Goal: Transaction & Acquisition: Download file/media

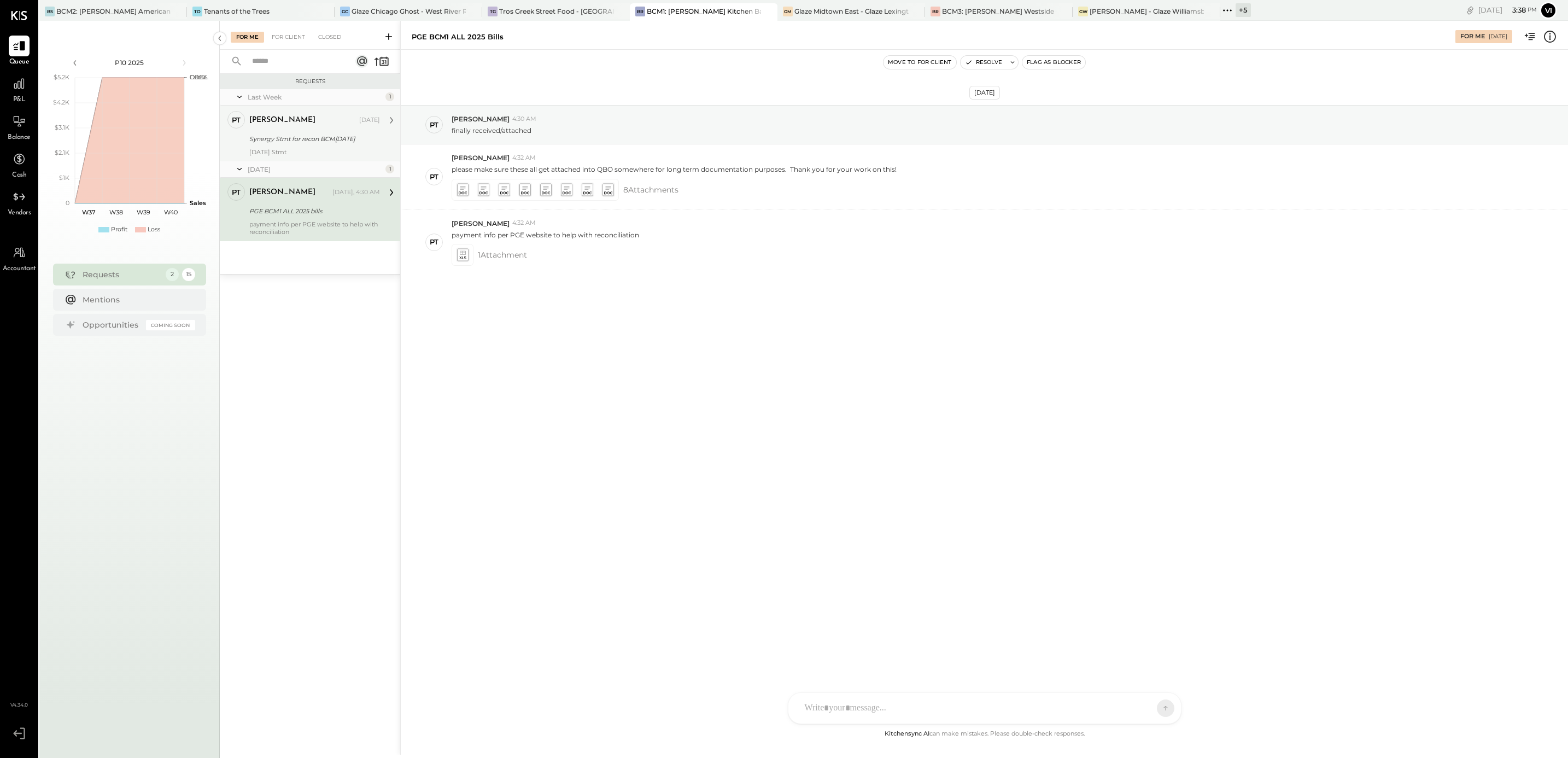
click at [327, 128] on div "[PERSON_NAME] [DATE]" at bounding box center [314, 120] width 131 height 15
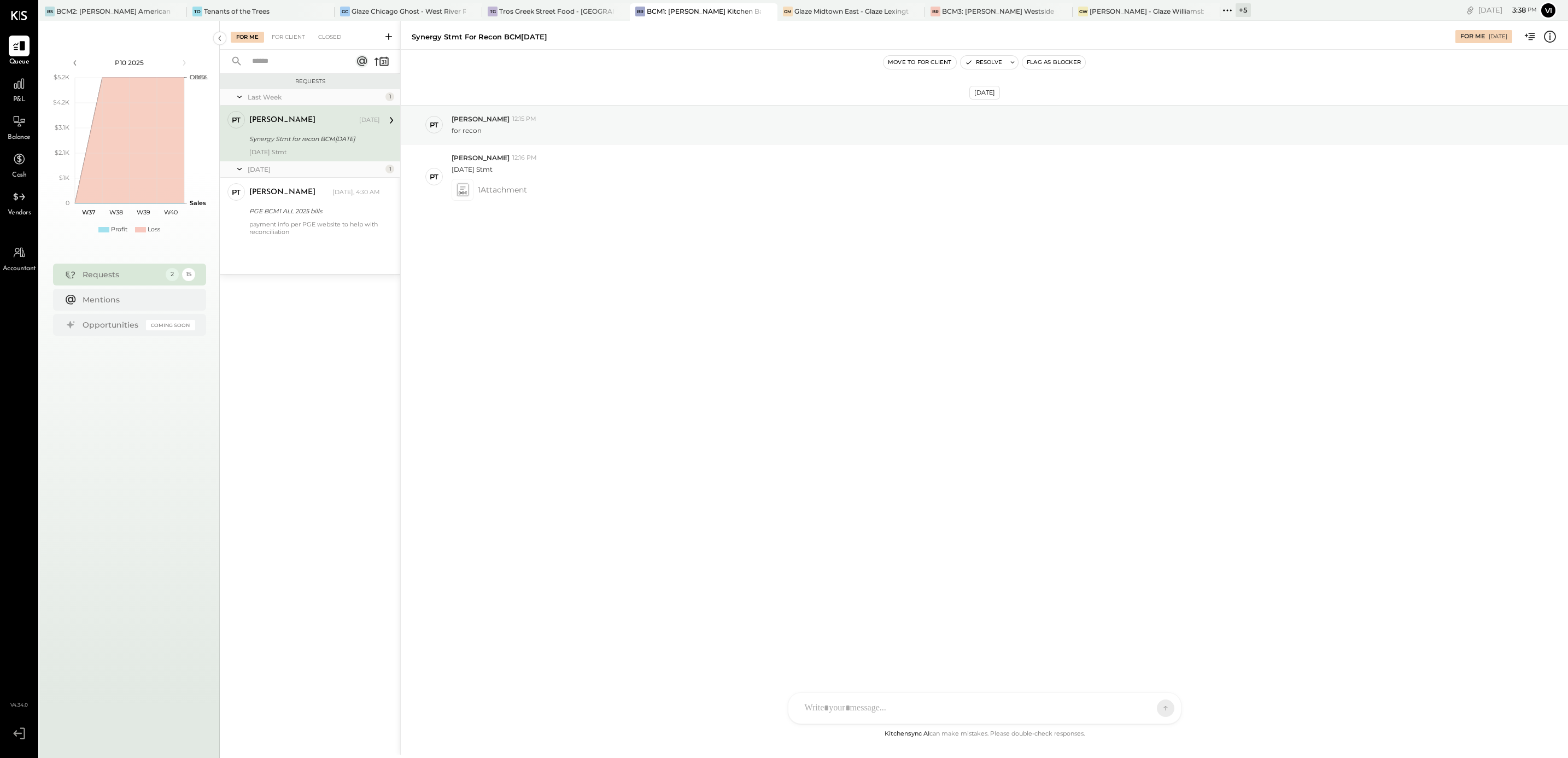
click at [300, 138] on div "Synergy Stmt for recon BCM[DATE]" at bounding box center [313, 139] width 127 height 11
click at [462, 183] on icon at bounding box center [463, 190] width 14 height 15
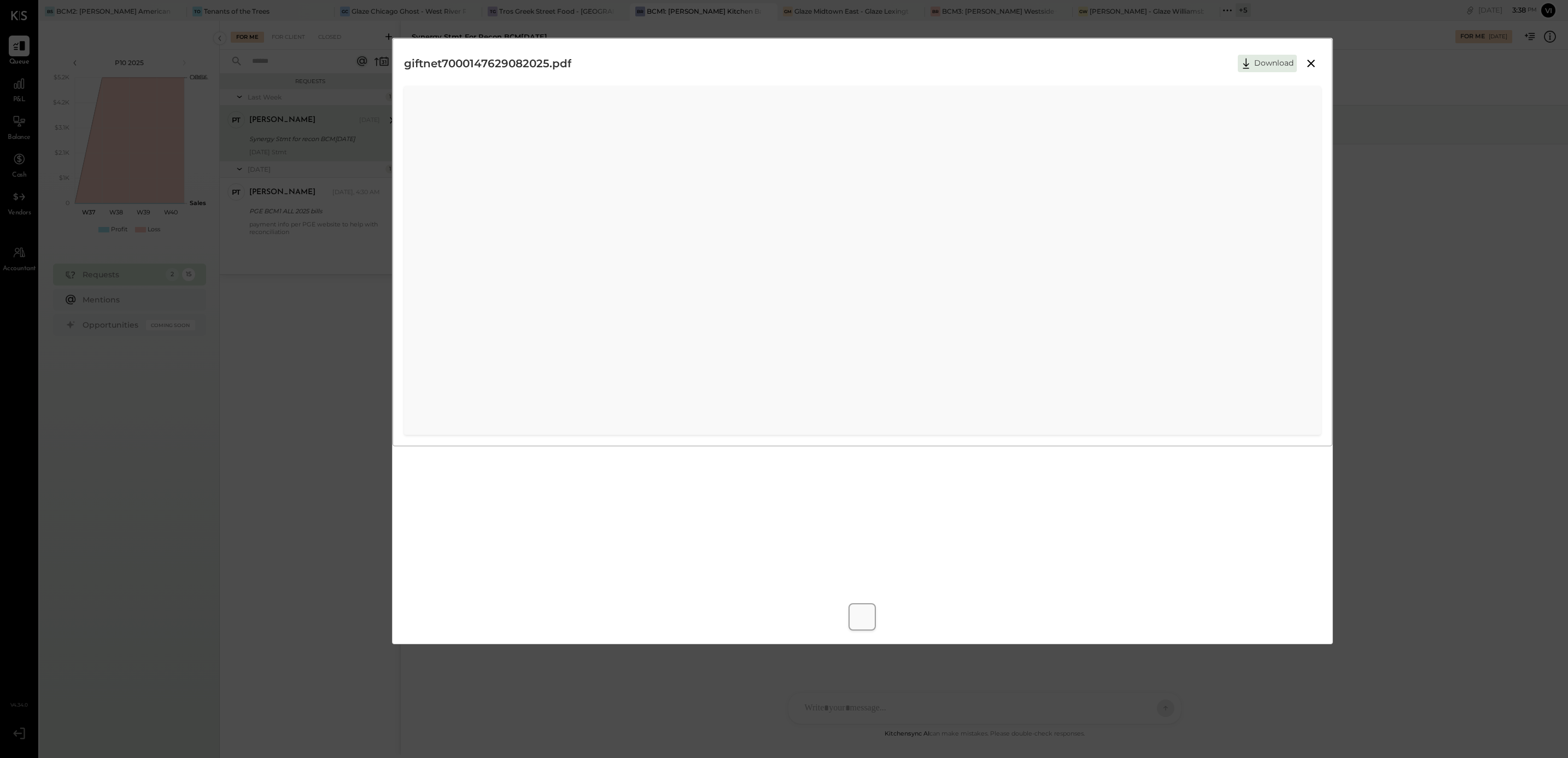
click at [1311, 61] on icon at bounding box center [1311, 63] width 13 height 13
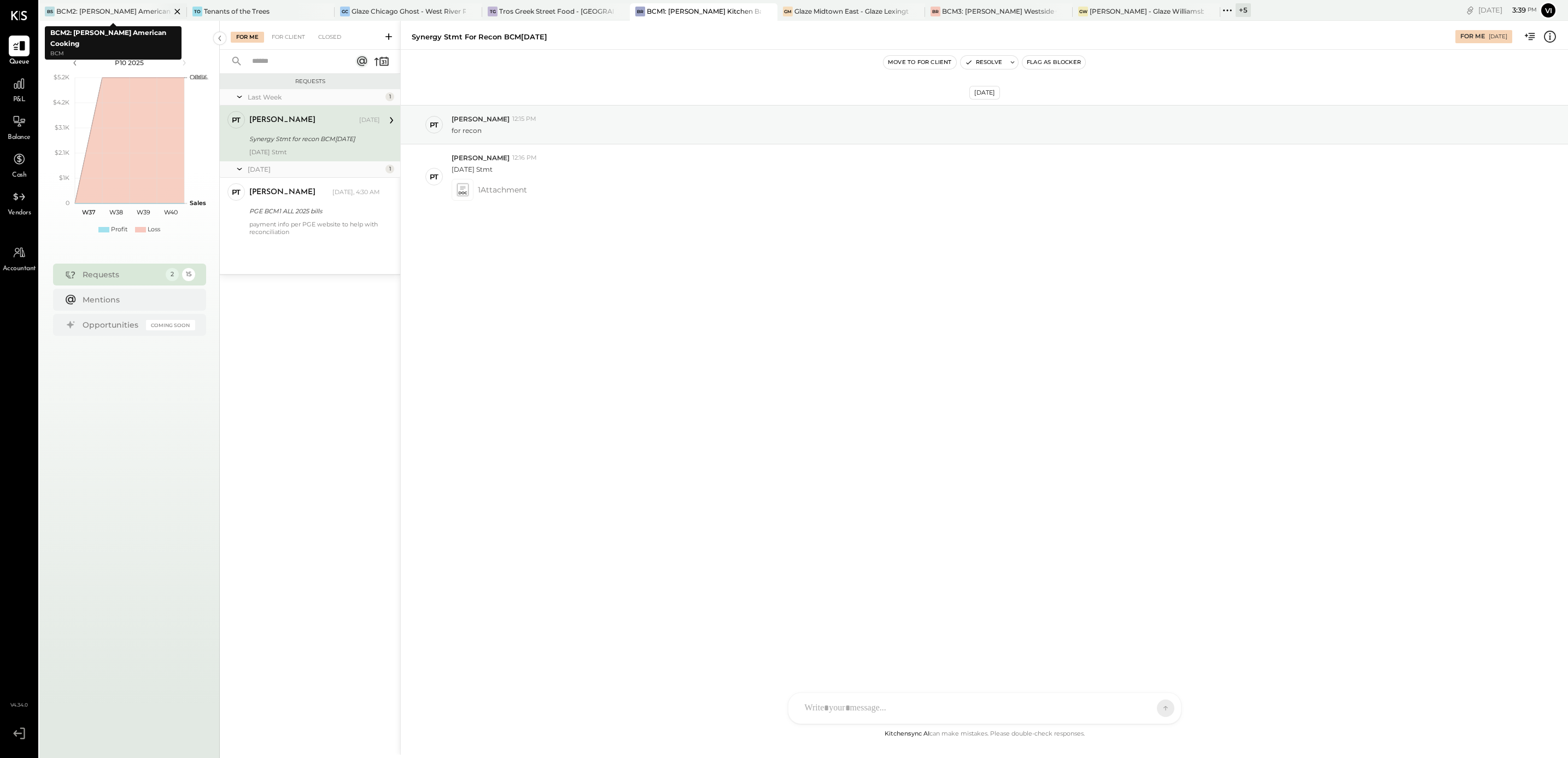
click at [101, 15] on div "BCM2: [PERSON_NAME] American Cooking" at bounding box center [113, 10] width 114 height 9
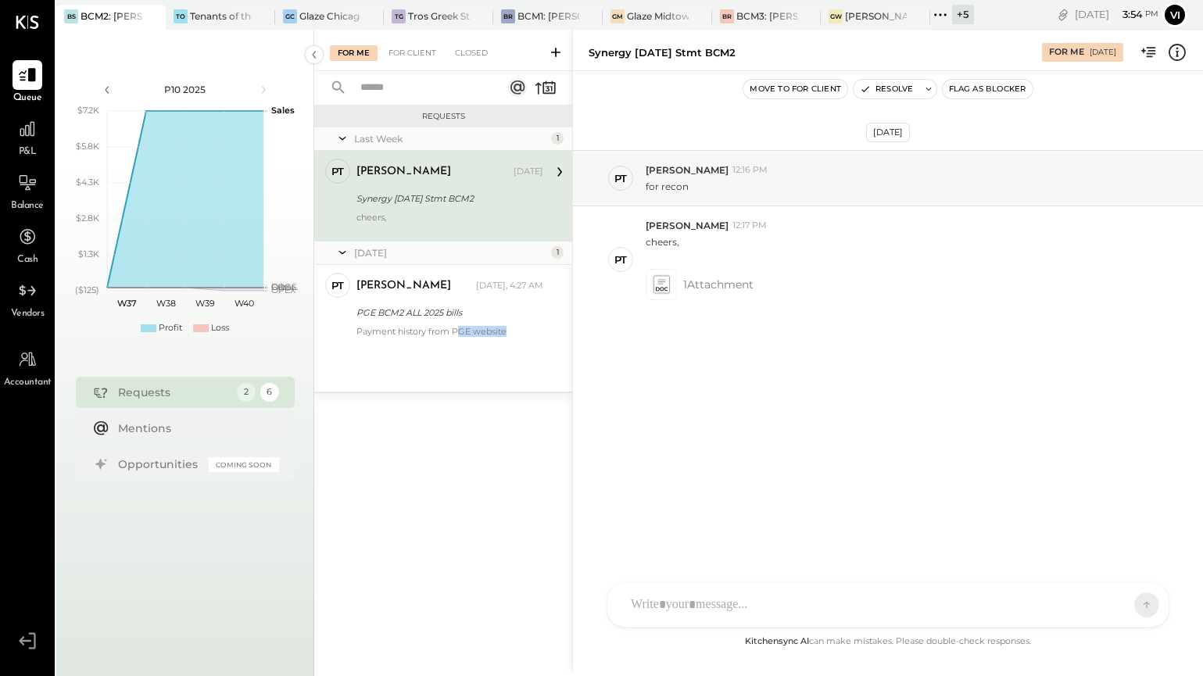
drag, startPoint x: 455, startPoint y: 531, endPoint x: 542, endPoint y: 641, distance: 140.7
click at [542, 641] on div "For Me For Client Closed Requests Last Week 1 PT [PERSON_NAME] Accountant [PERS…" at bounding box center [443, 351] width 258 height 642
drag, startPoint x: 1172, startPoint y: 661, endPoint x: 1252, endPoint y: 755, distance: 123.1
click at [1203, 676] on html "Queue P&L Balance Cash Vendors Accountant v 4.34.0 BS BCM2: [GEOGRAPHIC_DATA] -…" at bounding box center [601, 338] width 1203 height 676
drag, startPoint x: 1252, startPoint y: 755, endPoint x: -422, endPoint y: 586, distance: 1682.3
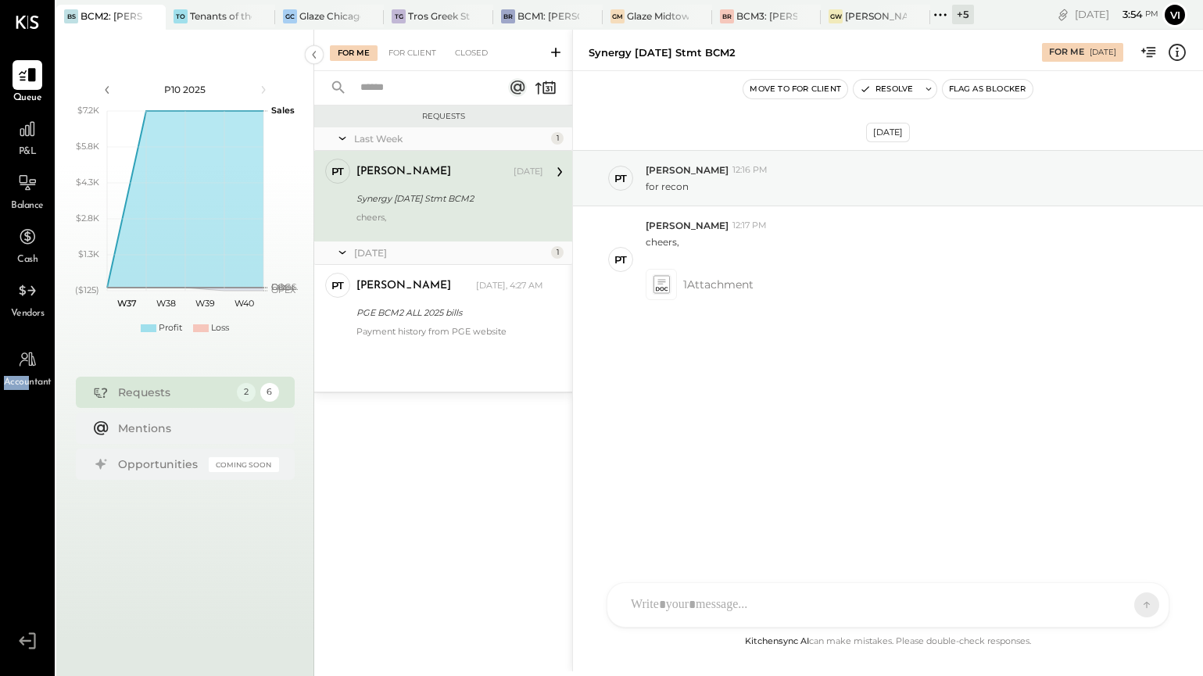
click at [0, 586] on html "Queue P&L Balance Cash Vendors Accountant v 4.34.0 BS BCM2: [GEOGRAPHIC_DATA] -…" at bounding box center [601, 338] width 1203 height 676
drag, startPoint x: 809, startPoint y: 662, endPoint x: 910, endPoint y: 786, distance: 160.5
click at [910, 676] on html "Queue P&L Balance Cash Vendors Accountant v 4.34.0 BS BCM2: [GEOGRAPHIC_DATA] -…" at bounding box center [601, 338] width 1203 height 676
click at [811, 263] on div "[PERSON_NAME] 12:17 PM cheers, 1 Attachment" at bounding box center [917, 259] width 545 height 80
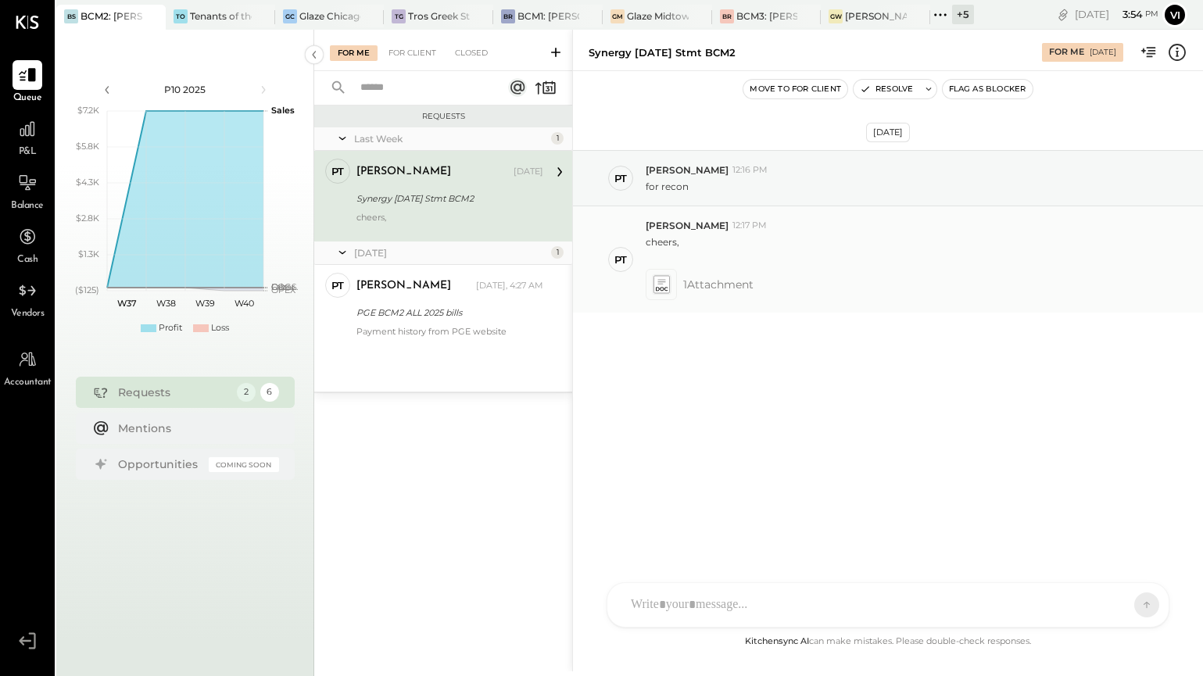
drag, startPoint x: 671, startPoint y: 63, endPoint x: 845, endPoint y: 308, distance: 299.9
click at [845, 308] on div "Synergy [DATE] Stmt BCM2 For Me [DATE] Move to for client Resolve Flag as Block…" at bounding box center [887, 351] width 631 height 642
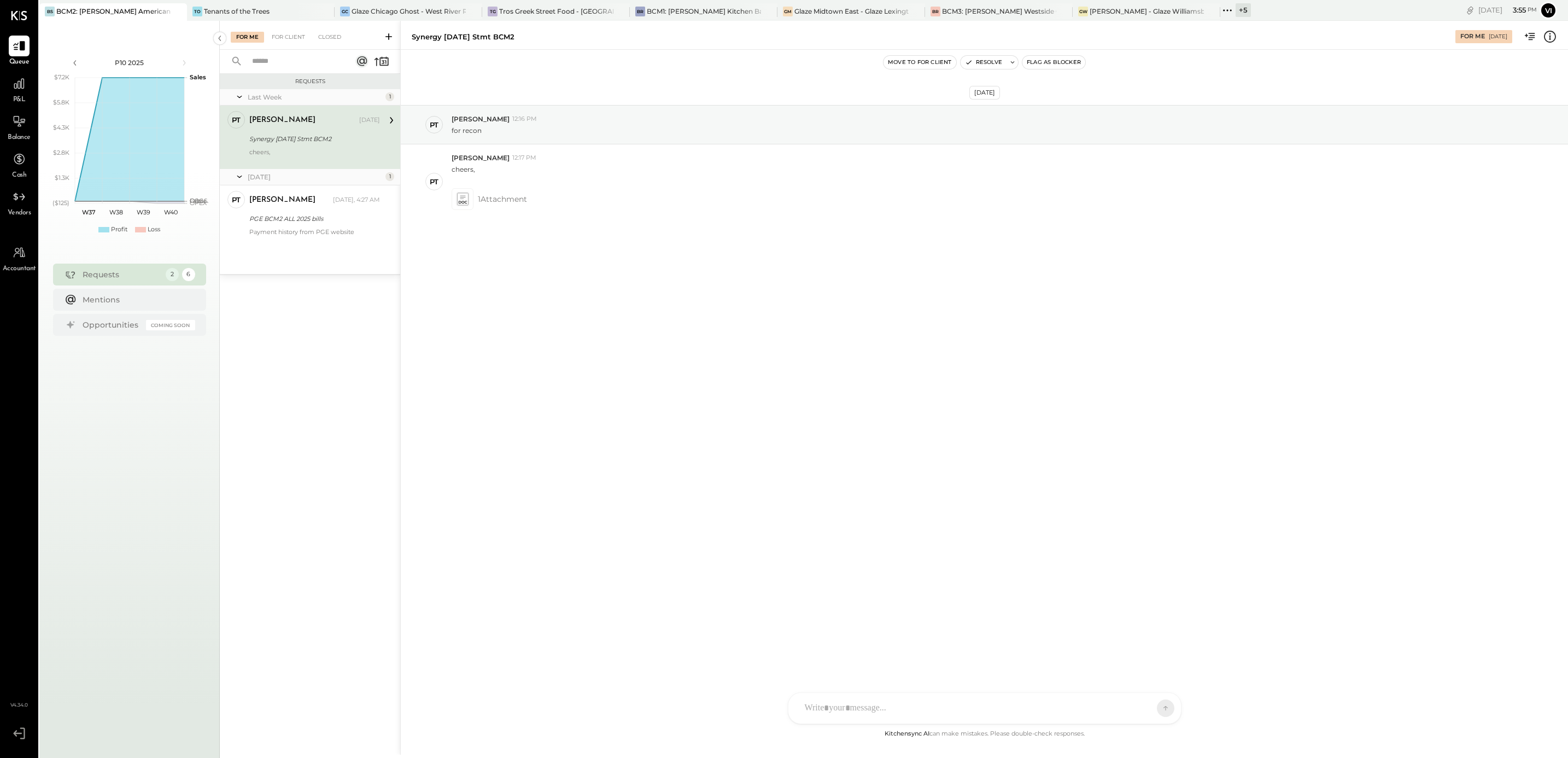
click at [277, 342] on div "Requests Last Week 1 PT [PERSON_NAME] Accountant [PERSON_NAME] [DATE] Synergy […" at bounding box center [310, 395] width 181 height 645
click at [325, 218] on div "PGE BCM2 ALL 2025 bills" at bounding box center [313, 219] width 127 height 11
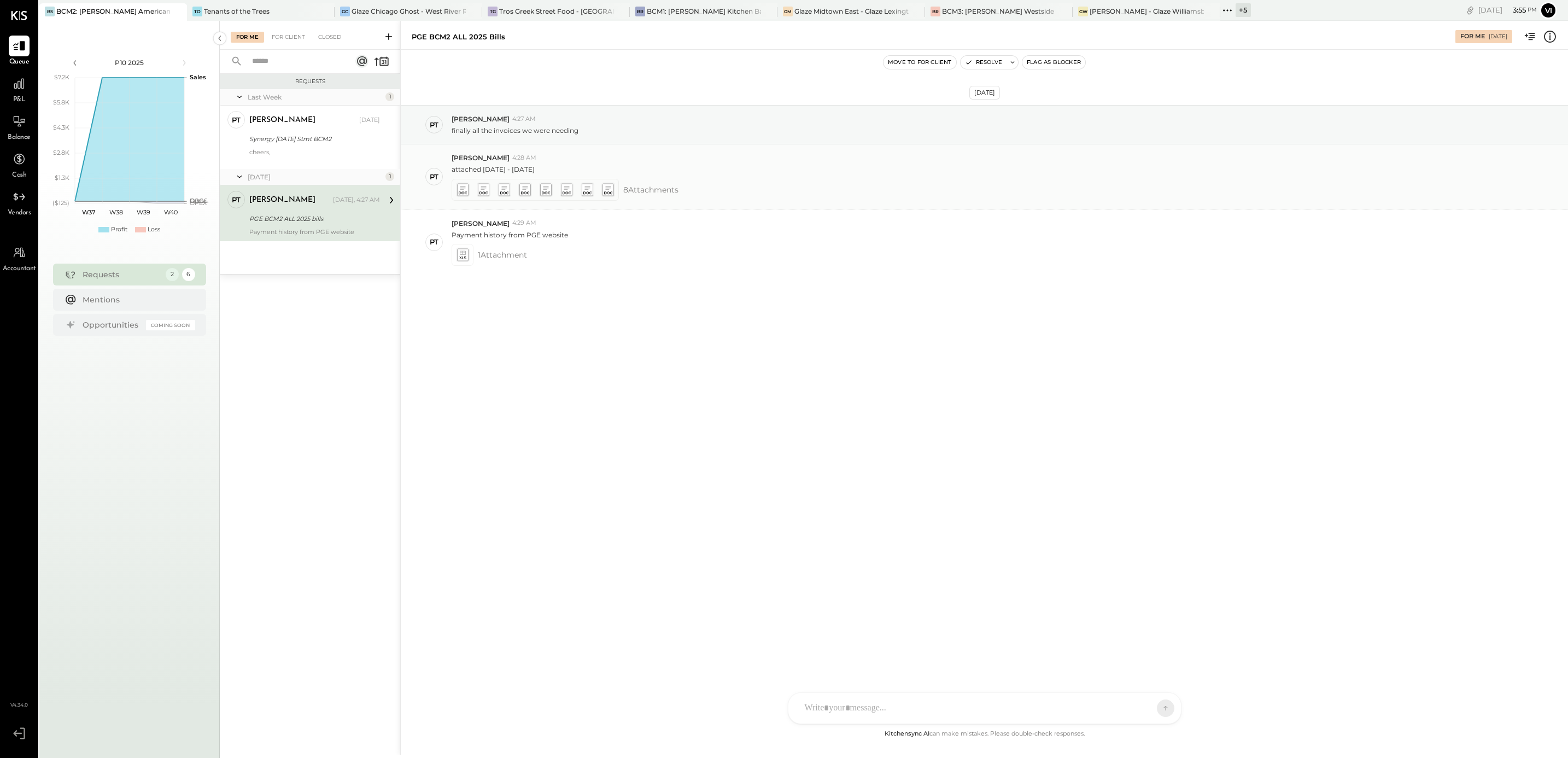
click at [461, 189] on icon at bounding box center [462, 188] width 6 height 3
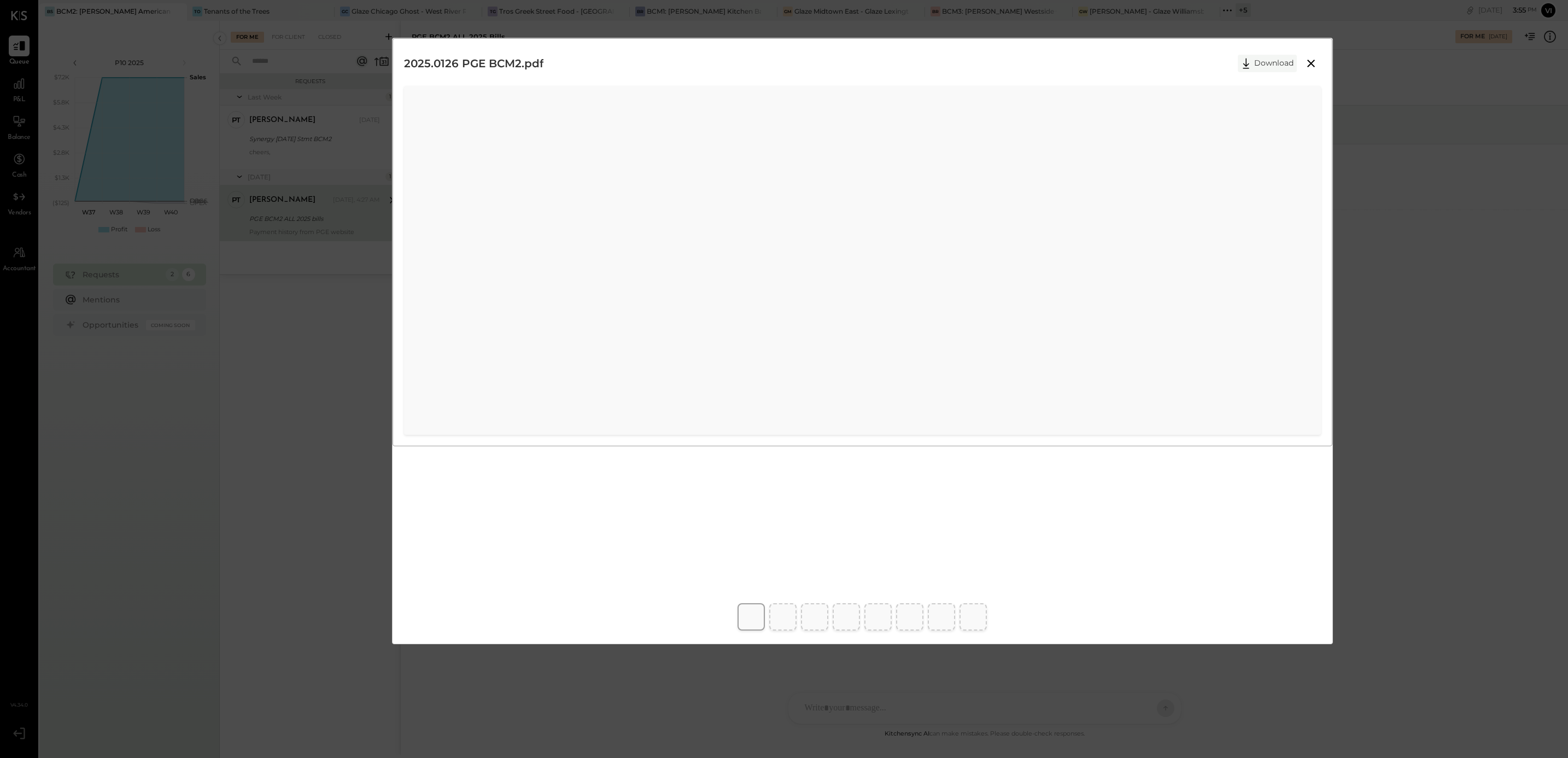
click at [1274, 64] on button "Download" at bounding box center [1267, 63] width 59 height 17
click at [1280, 64] on button "Download" at bounding box center [1267, 63] width 59 height 17
click at [1260, 67] on button "Download" at bounding box center [1267, 63] width 59 height 17
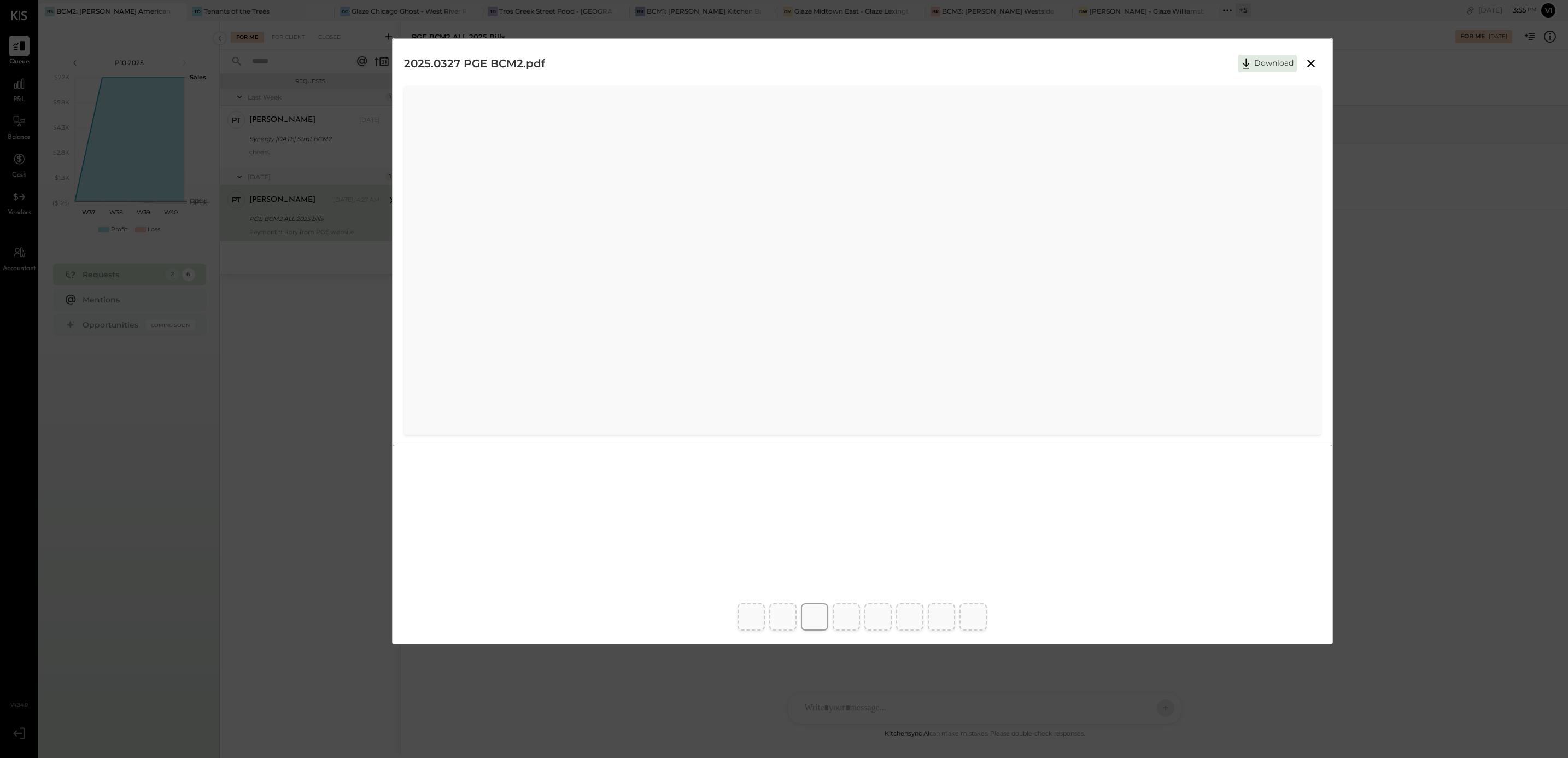
click at [1268, 61] on button "Download" at bounding box center [1267, 63] width 59 height 17
click at [1267, 64] on button "Download" at bounding box center [1267, 63] width 59 height 17
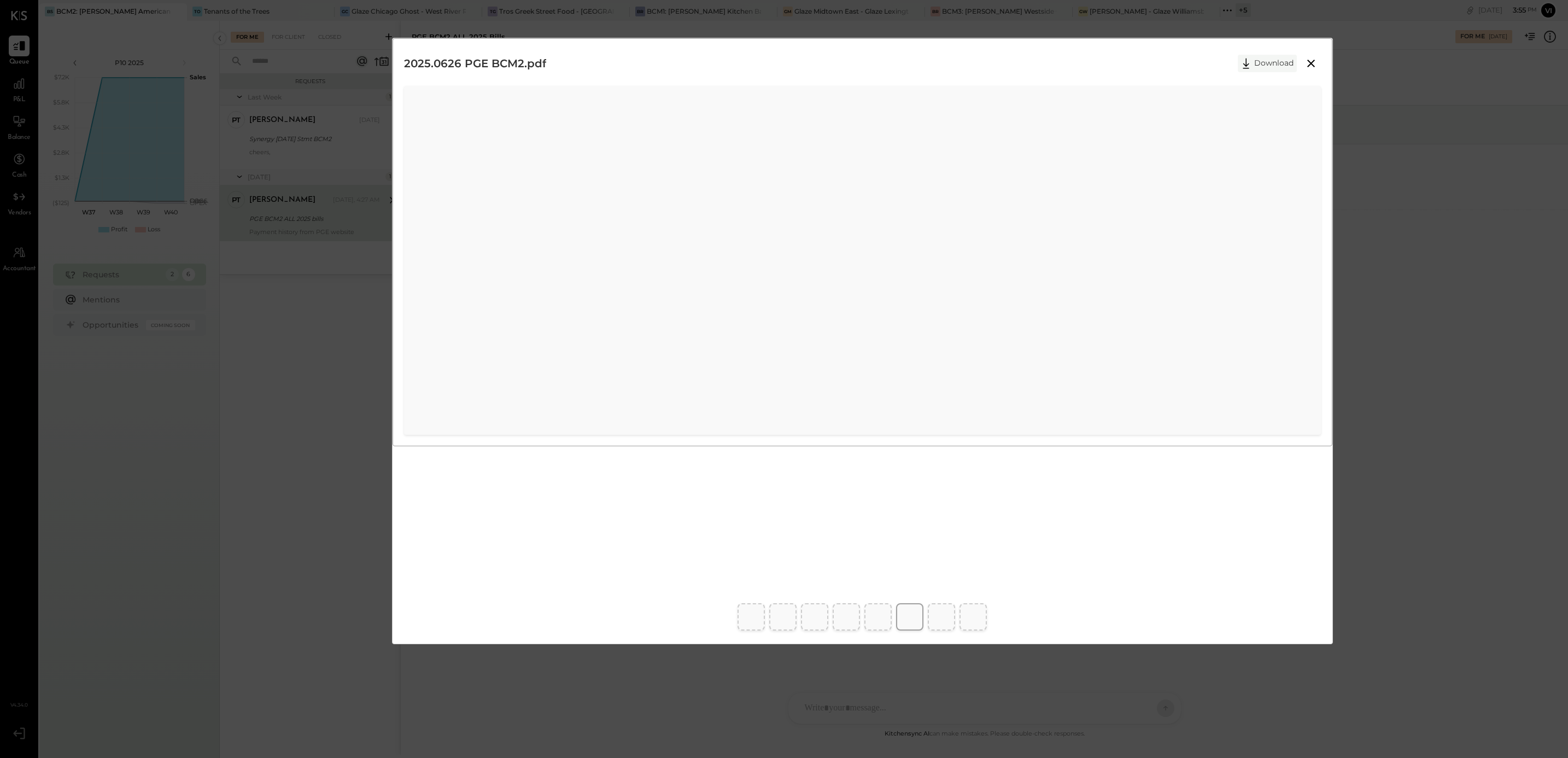
click at [1252, 64] on icon at bounding box center [1245, 63] width 16 height 16
click at [1244, 64] on icon at bounding box center [1245, 63] width 16 height 16
click at [1245, 68] on icon at bounding box center [1245, 63] width 16 height 16
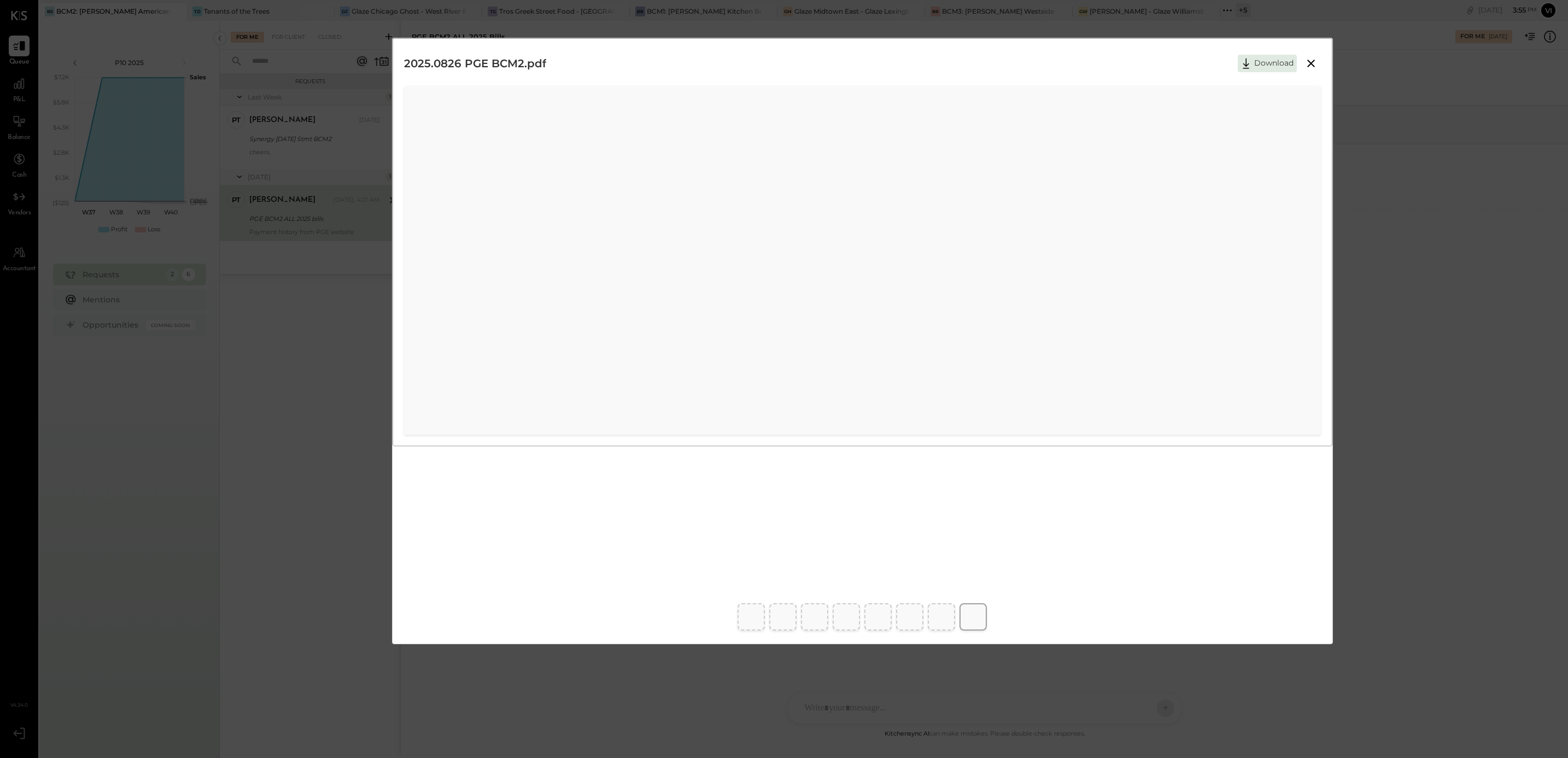
click at [1415, 588] on div "2025.0826 PGE BCM2.pdf Download" at bounding box center [784, 379] width 1568 height 758
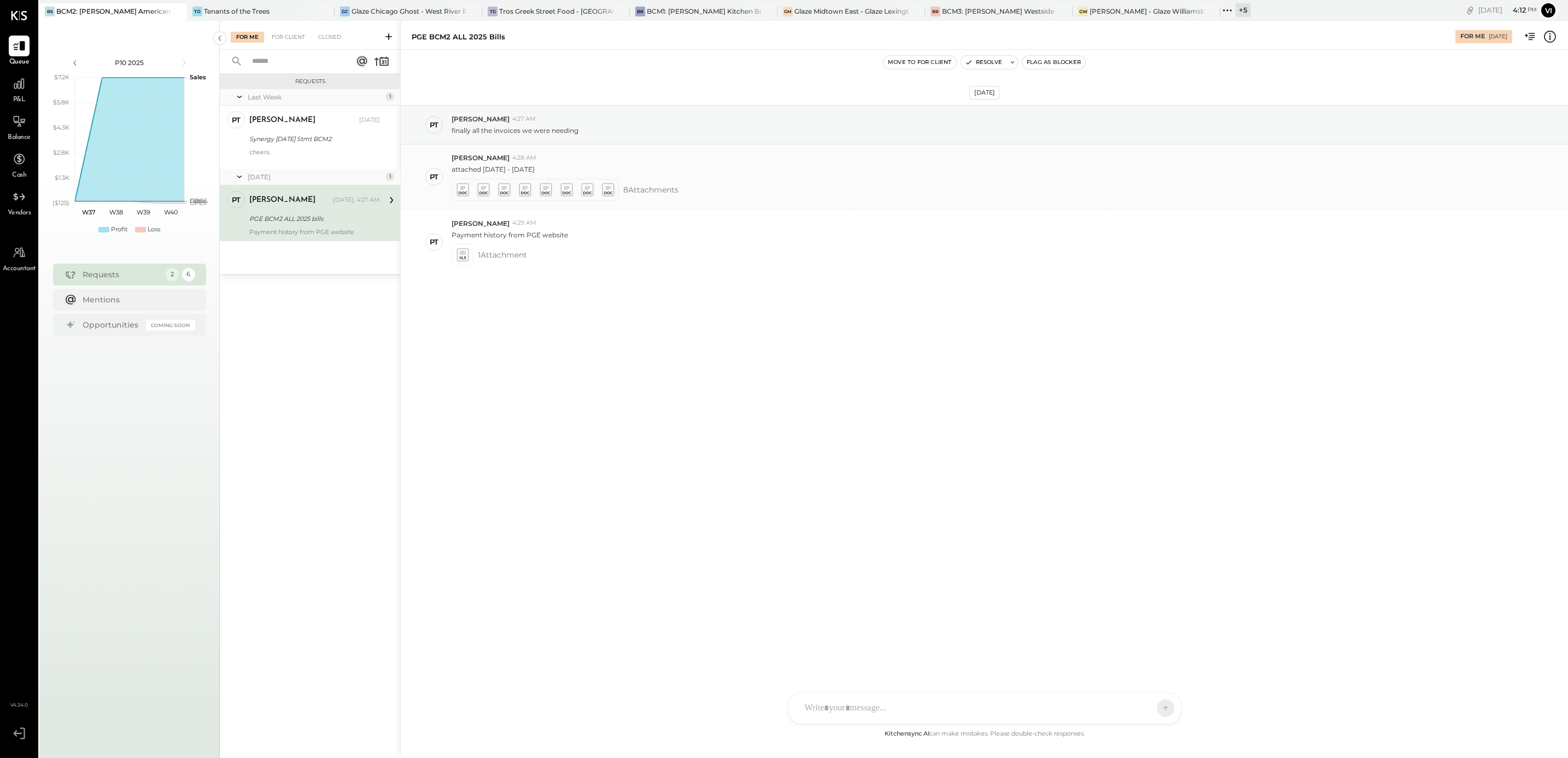
click at [465, 187] on icon at bounding box center [462, 188] width 6 height 3
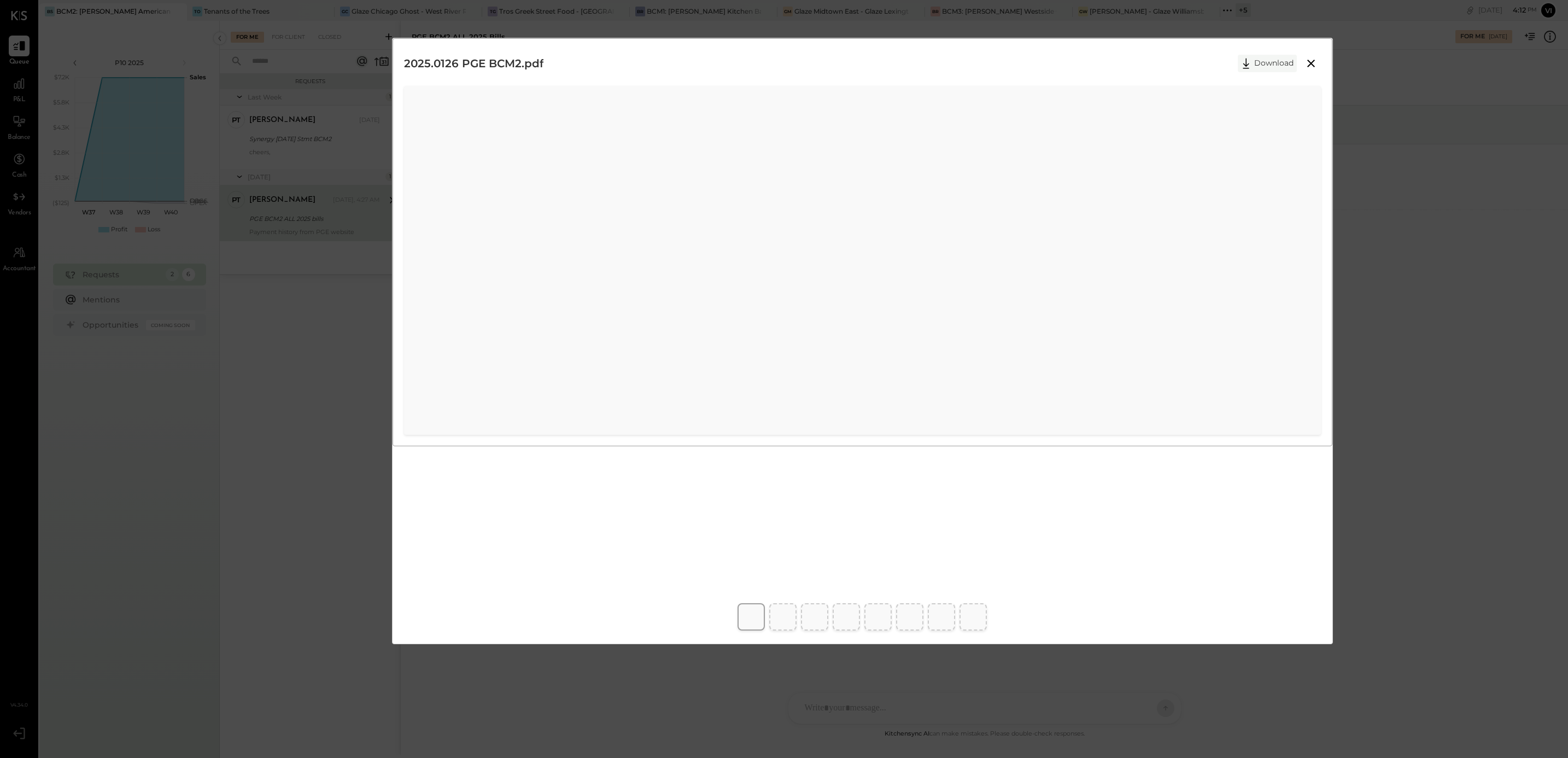
click at [1258, 57] on button "Download" at bounding box center [1267, 63] width 59 height 17
click at [1270, 67] on button "Download" at bounding box center [1267, 63] width 59 height 17
click at [1312, 63] on icon at bounding box center [1311, 63] width 13 height 13
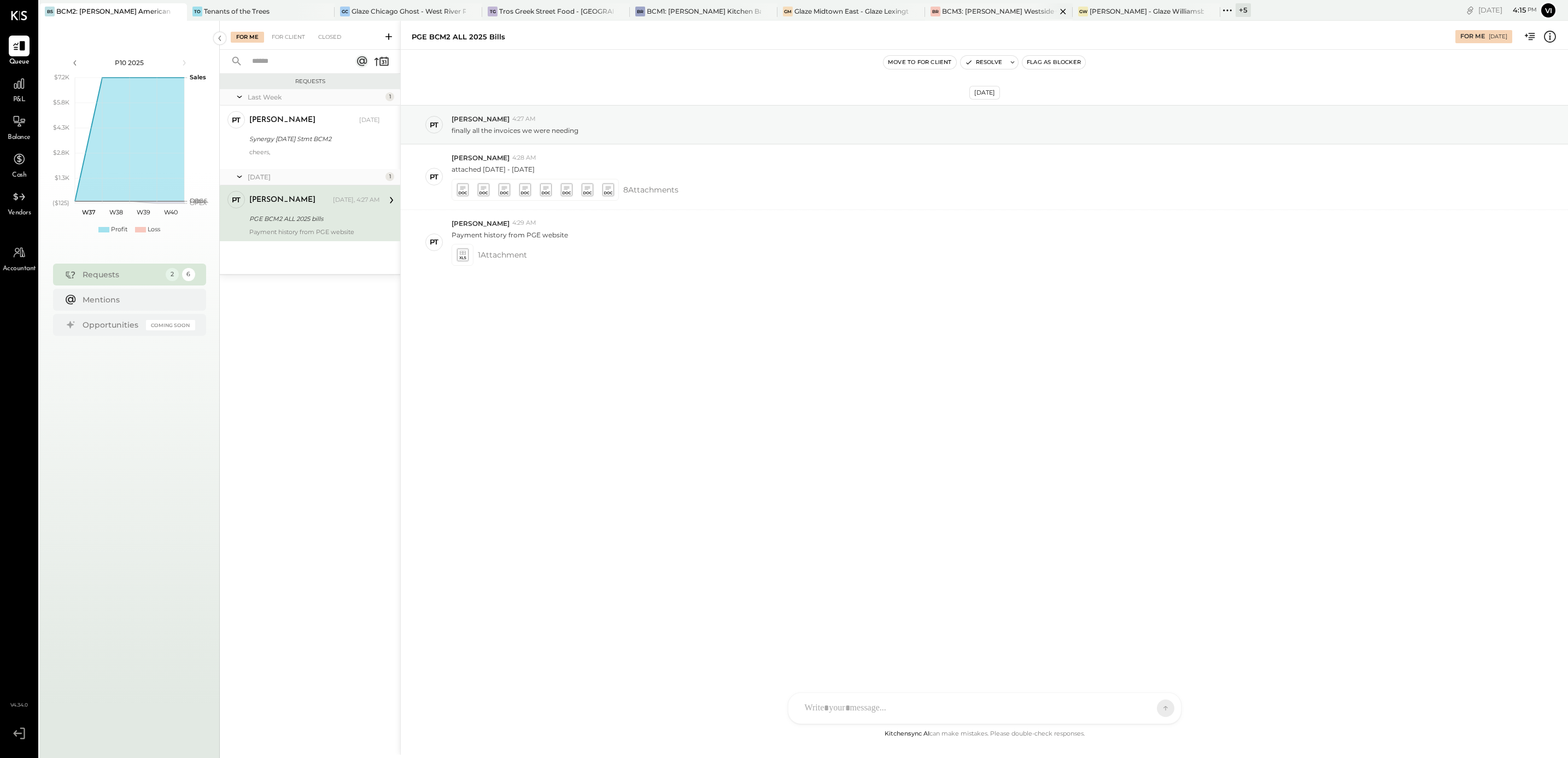
click at [976, 9] on div "BCM3: [PERSON_NAME] Westside Grill" at bounding box center [998, 10] width 114 height 9
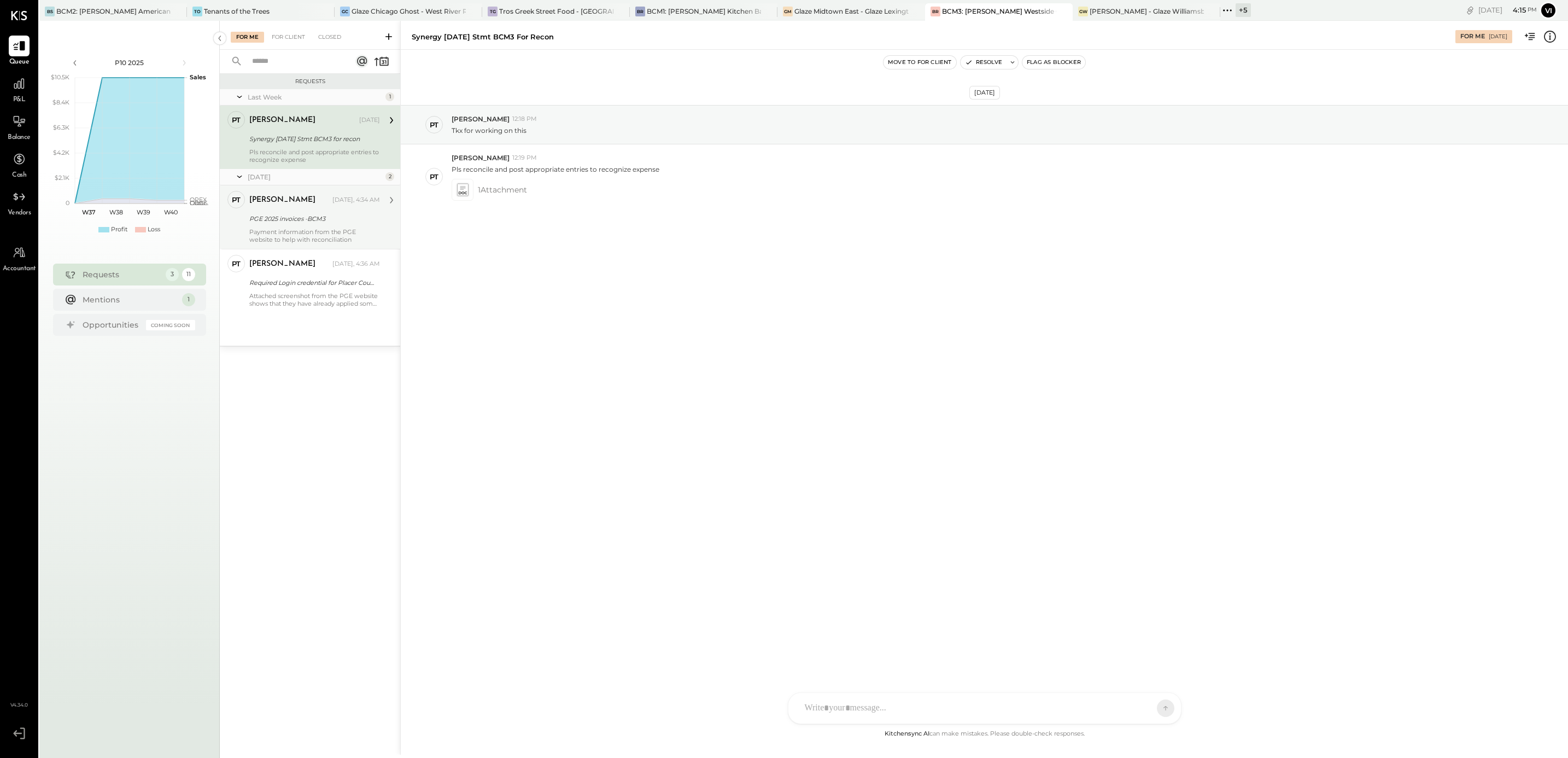
click at [320, 217] on div "PGE 2025 invoices -BCM3" at bounding box center [313, 219] width 127 height 11
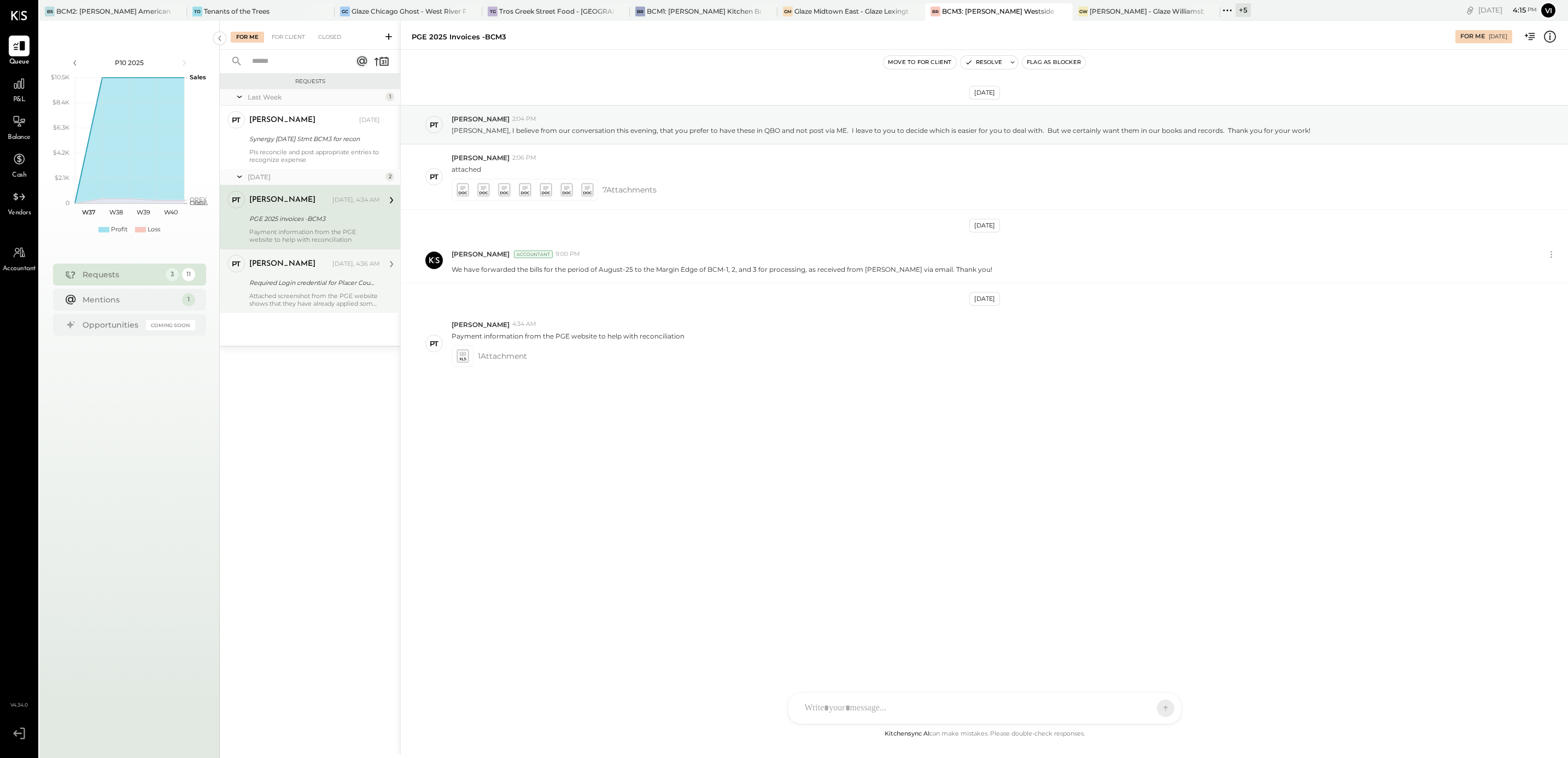
click at [292, 295] on div "Attached screenshot from the PGE website shows that they have already applied s…" at bounding box center [314, 300] width 131 height 15
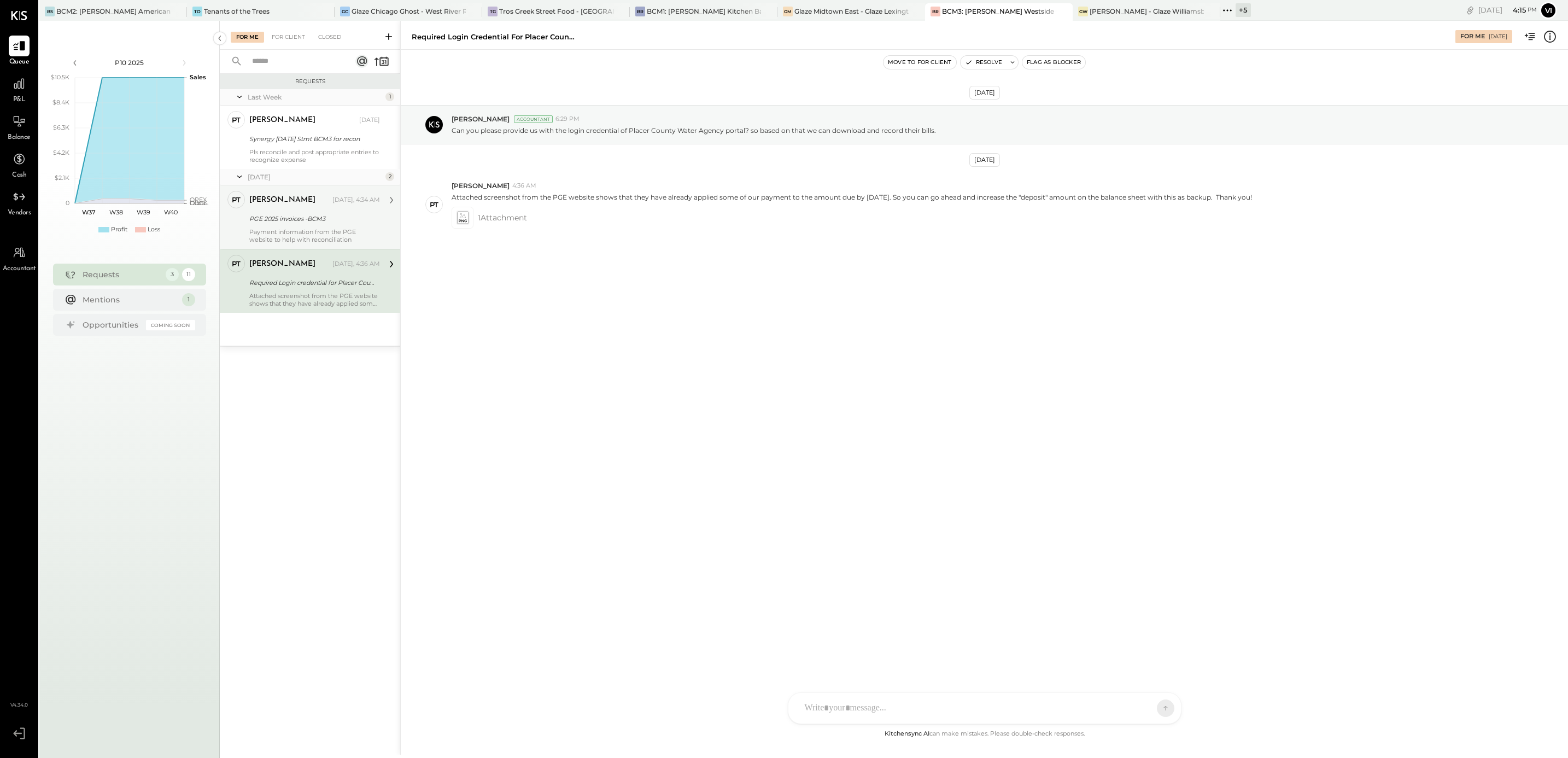
click at [299, 234] on div "Payment information from the PGE website to help with reconciliation" at bounding box center [314, 236] width 131 height 15
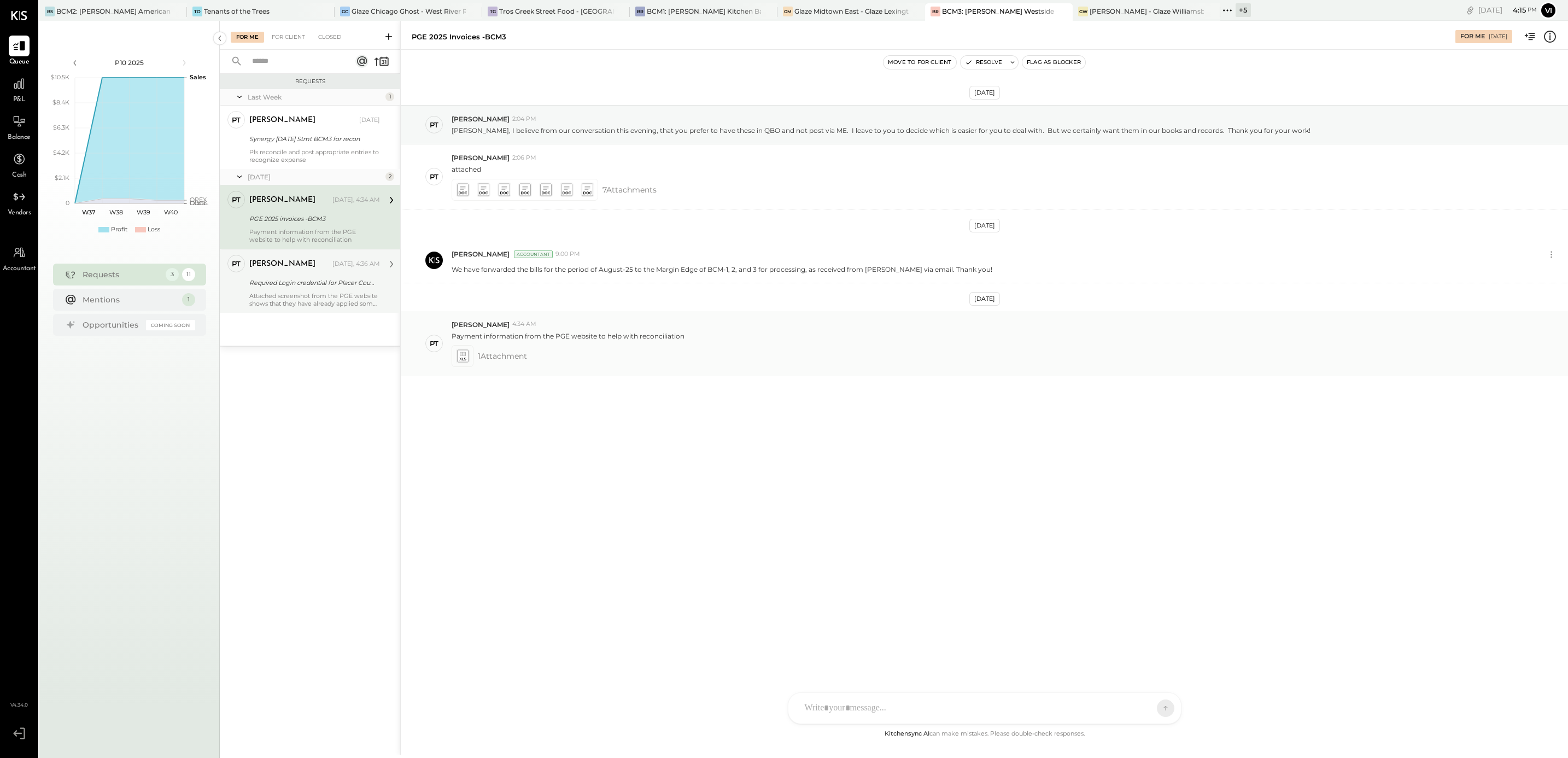
click at [454, 355] on div at bounding box center [462, 356] width 16 height 16
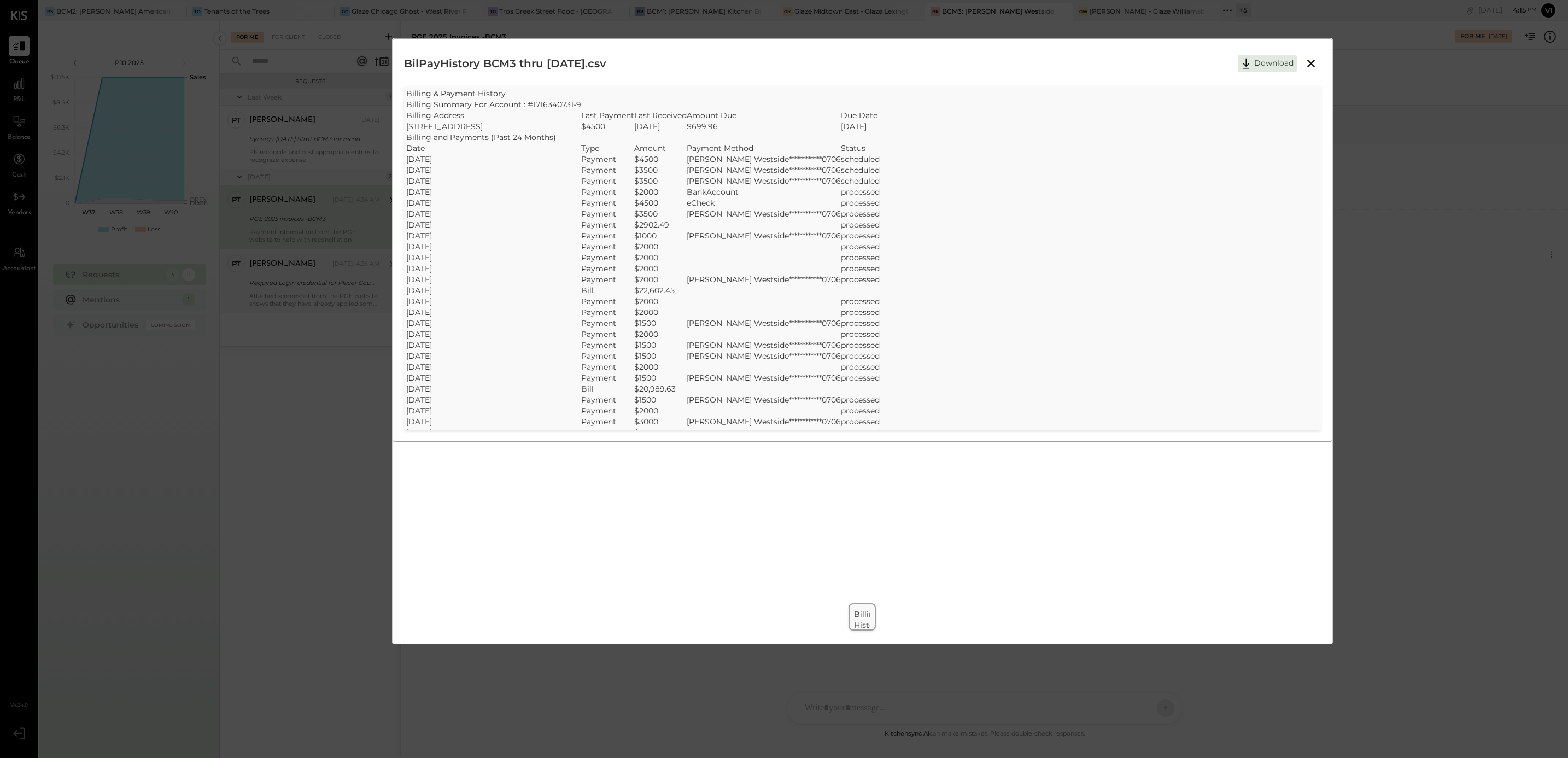
click at [1311, 69] on icon at bounding box center [1311, 63] width 13 height 13
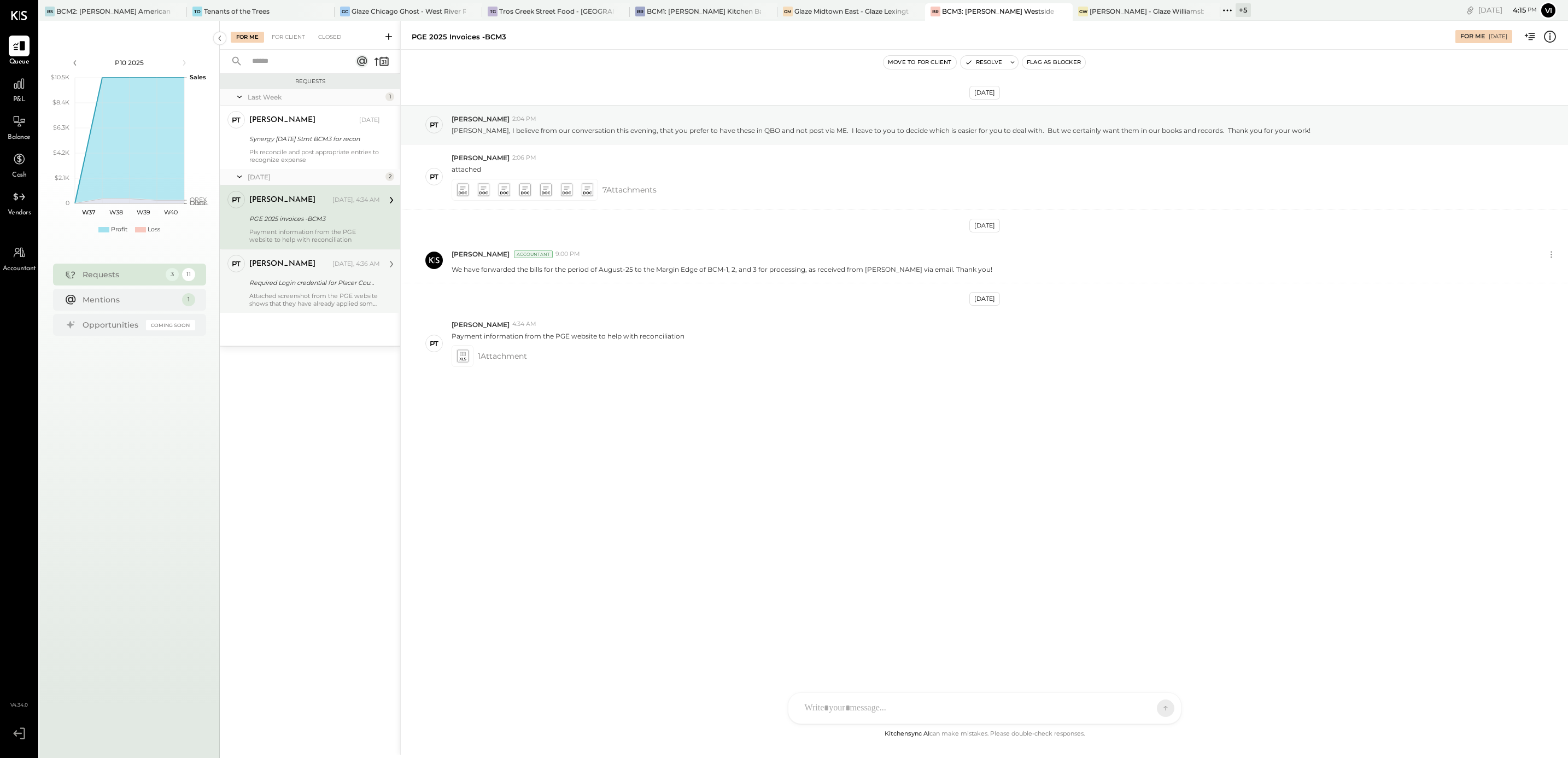
click at [332, 267] on div "[DATE], 4:36 AM" at bounding box center [356, 264] width 48 height 9
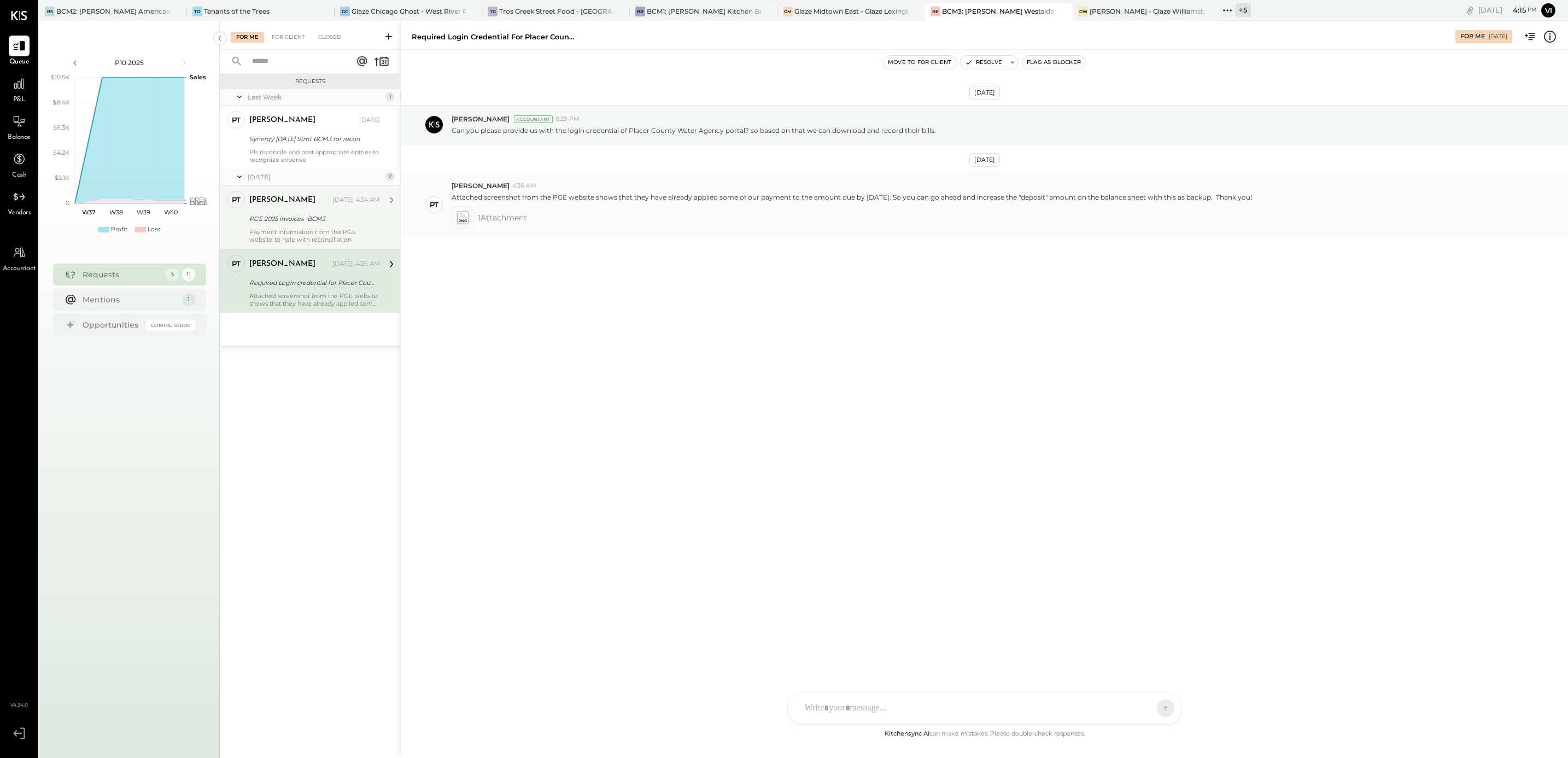
click at [456, 216] on icon at bounding box center [463, 218] width 14 height 15
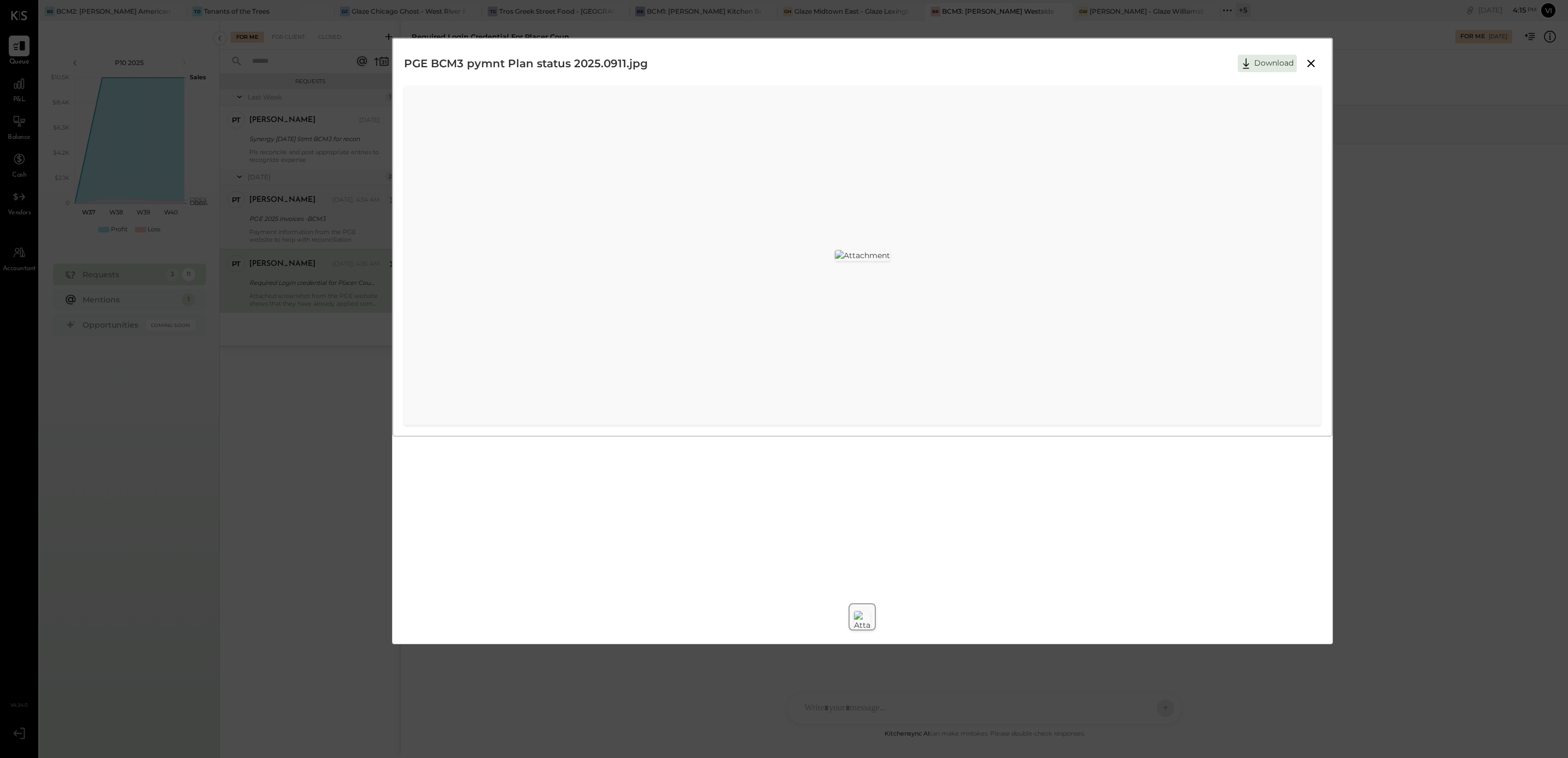
click at [1314, 64] on icon at bounding box center [1311, 63] width 13 height 13
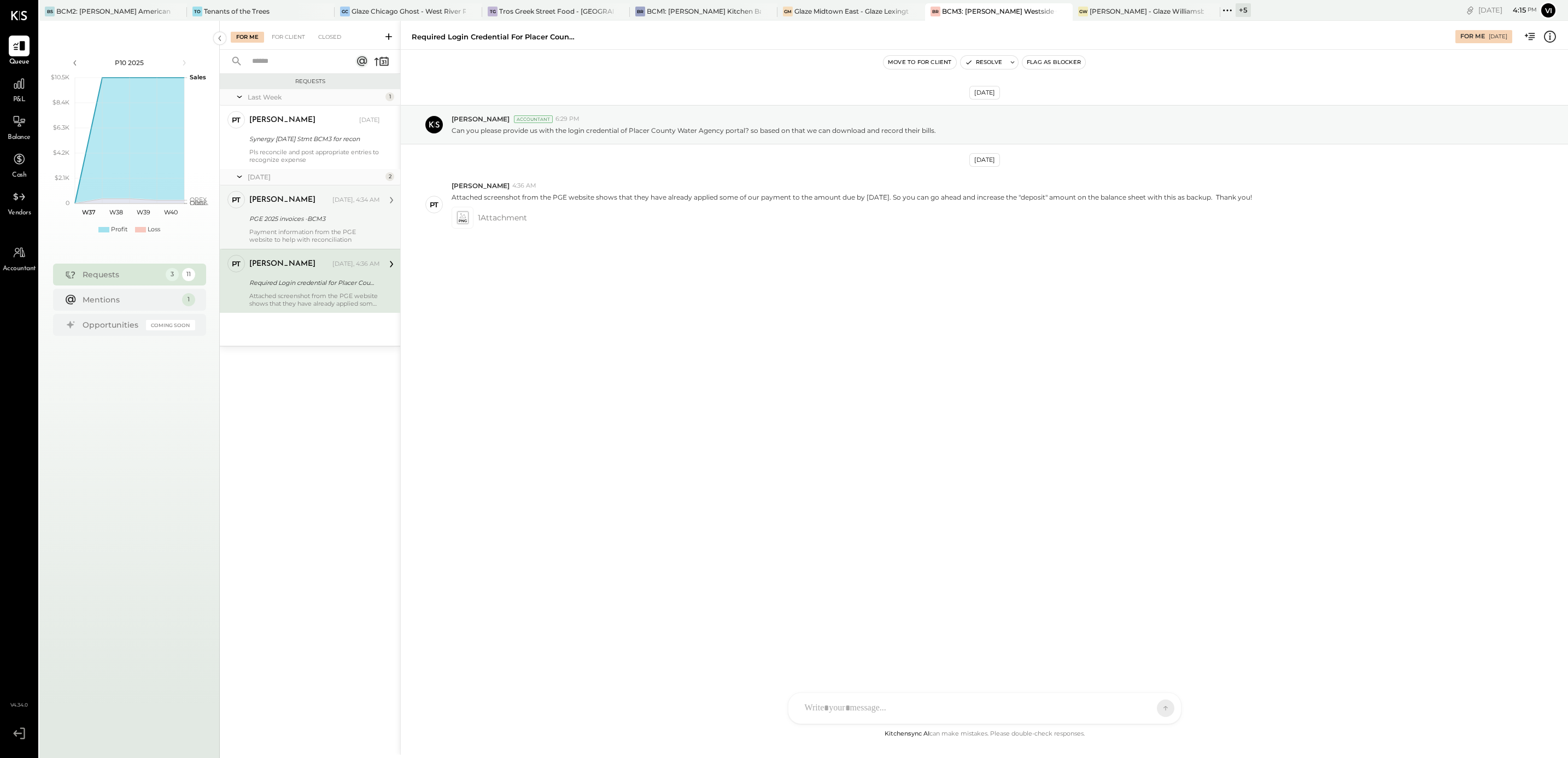
click at [301, 223] on div "PGE 2025 invoices -BCM3" at bounding box center [313, 219] width 127 height 11
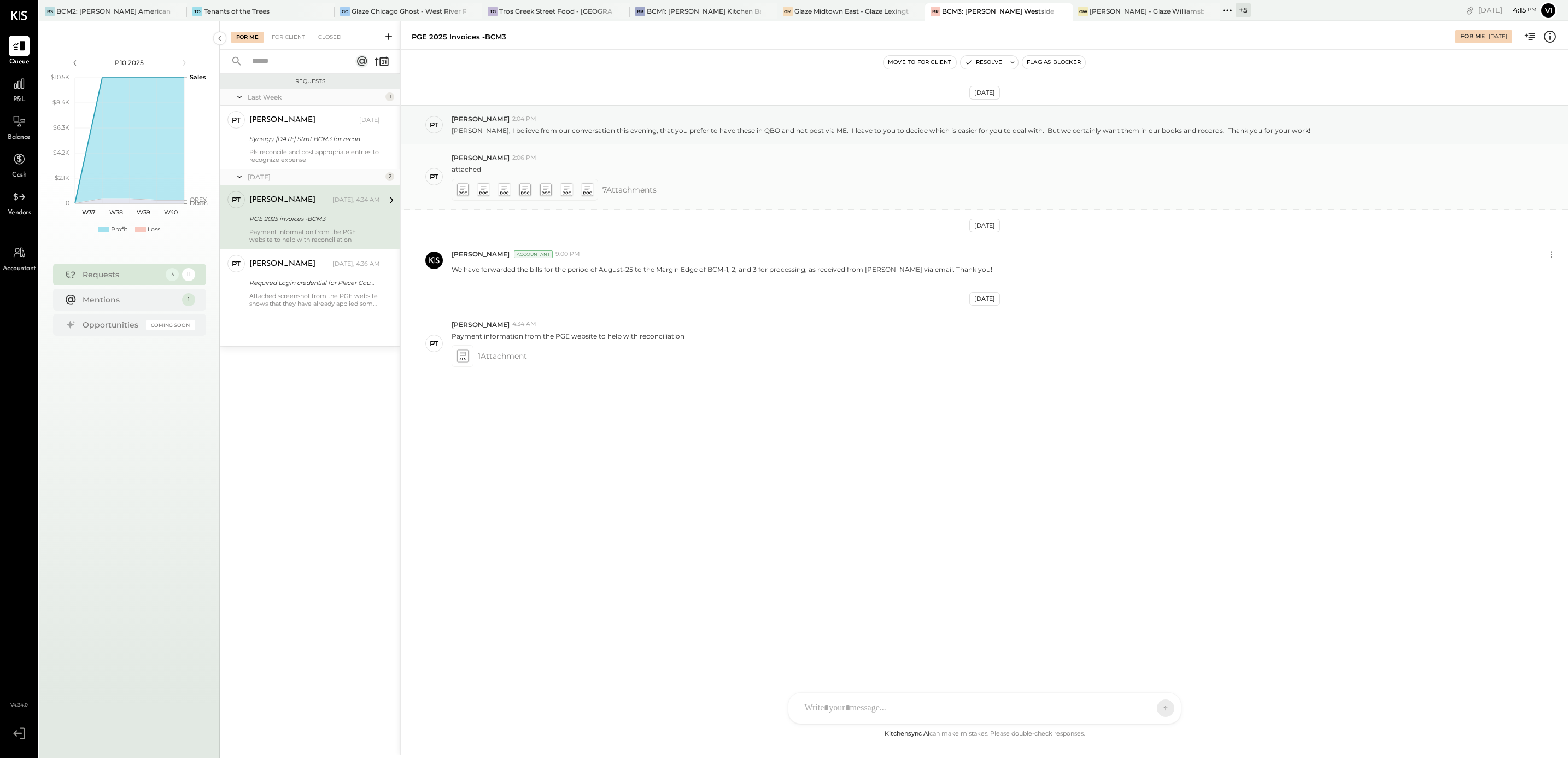
click at [462, 189] on icon at bounding box center [462, 188] width 6 height 3
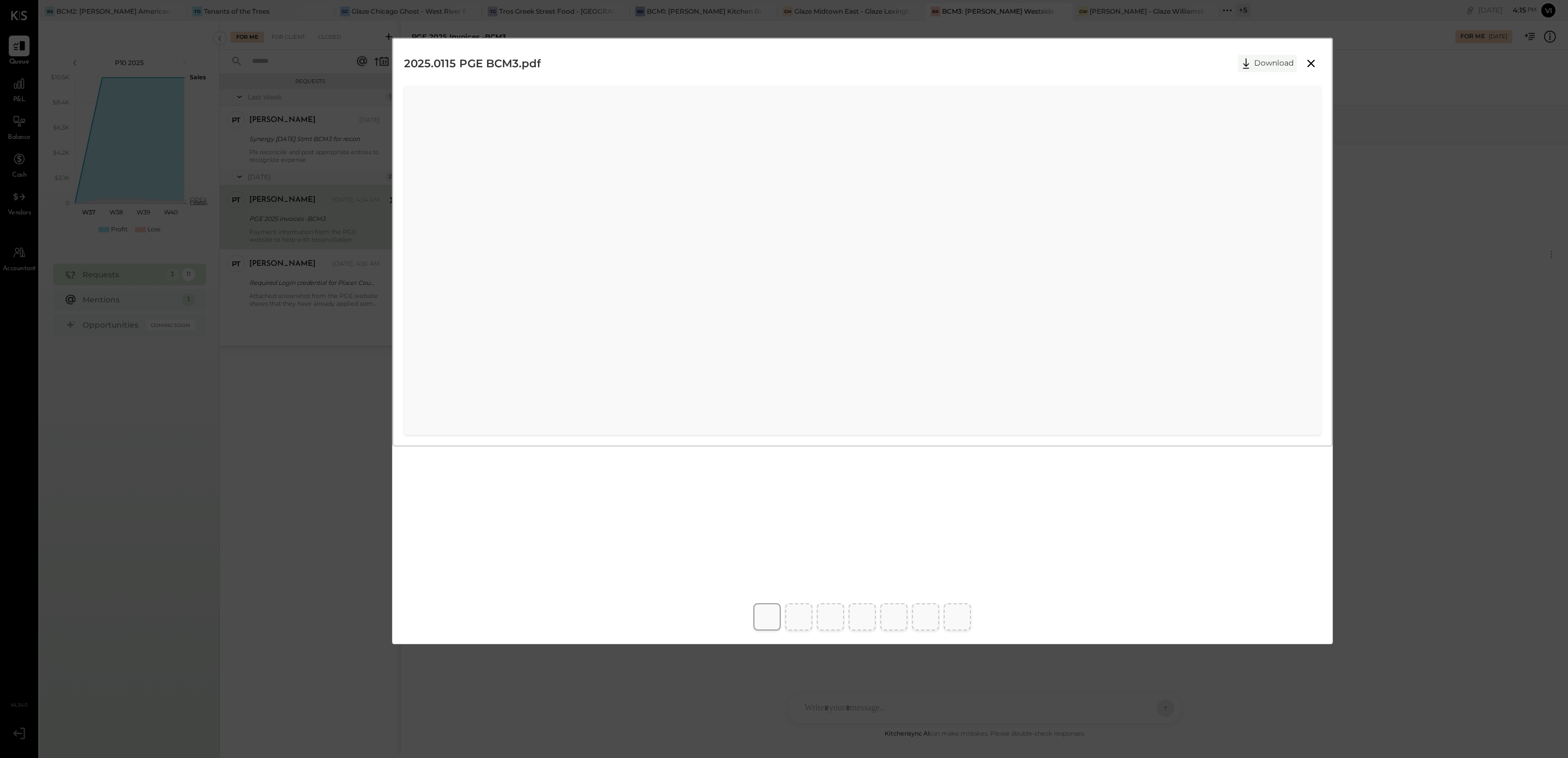
click at [1255, 62] on button "Download" at bounding box center [1267, 63] width 59 height 17
click at [1286, 62] on button "Download" at bounding box center [1267, 63] width 59 height 17
click at [1271, 69] on button "Download" at bounding box center [1267, 63] width 59 height 17
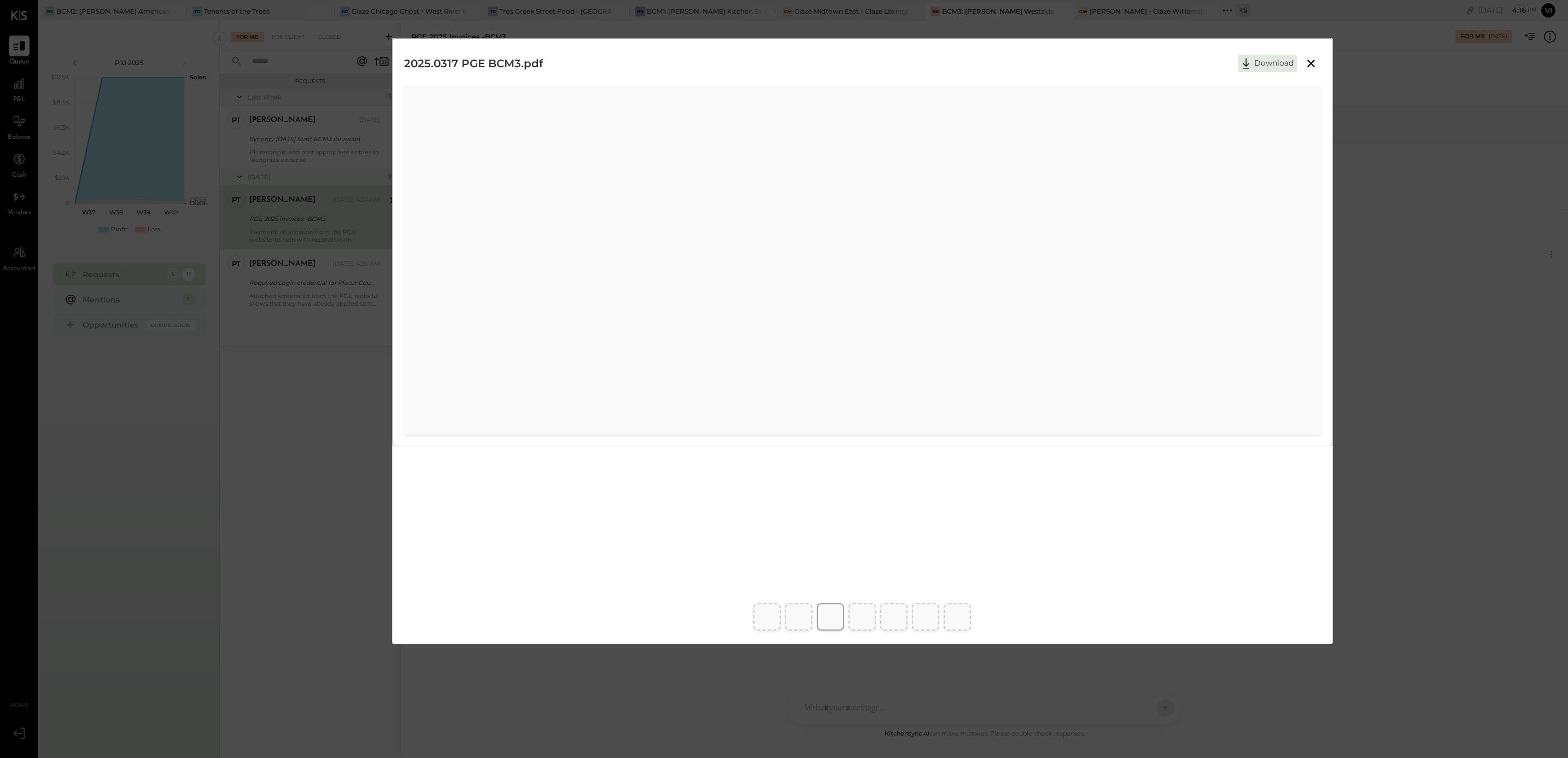
click at [1264, 63] on button "Download" at bounding box center [1267, 63] width 59 height 17
click at [1262, 59] on button "Download" at bounding box center [1267, 63] width 59 height 17
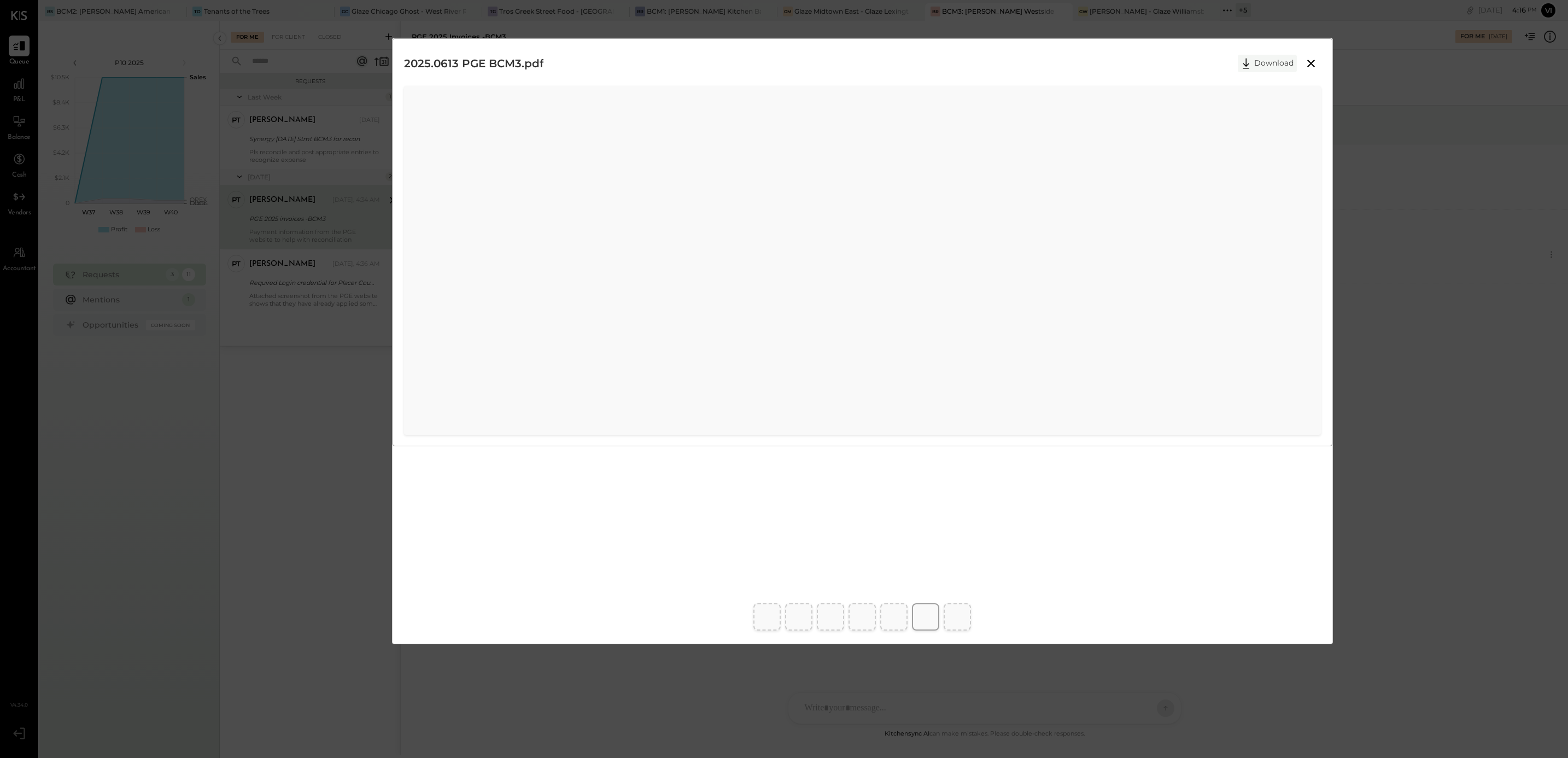
click at [1249, 64] on icon at bounding box center [1245, 63] width 16 height 16
click at [1269, 68] on button "Download" at bounding box center [1267, 63] width 59 height 17
click at [1266, 56] on button "Download" at bounding box center [1267, 63] width 59 height 17
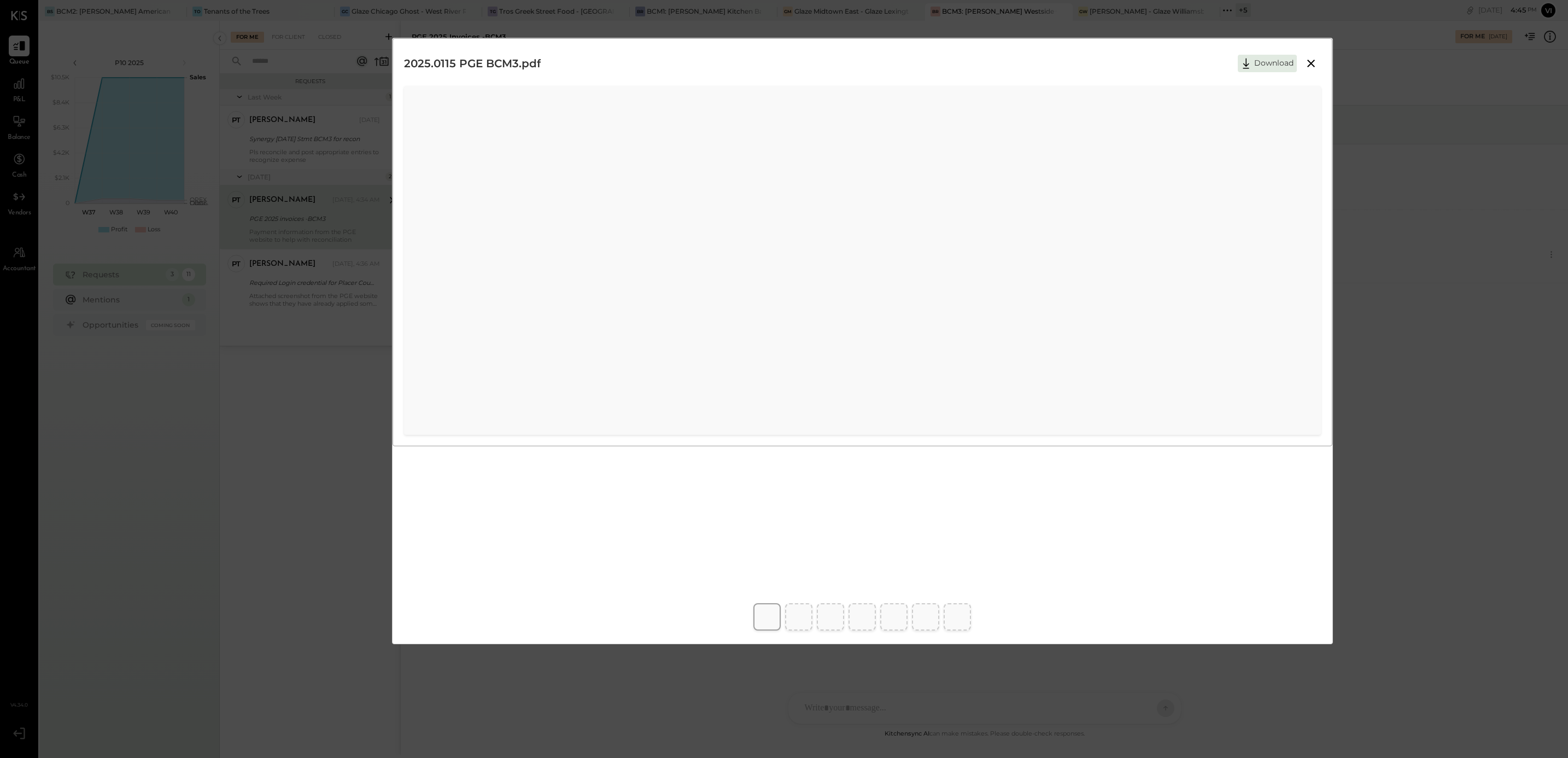
click at [1311, 63] on icon at bounding box center [1311, 63] width 13 height 13
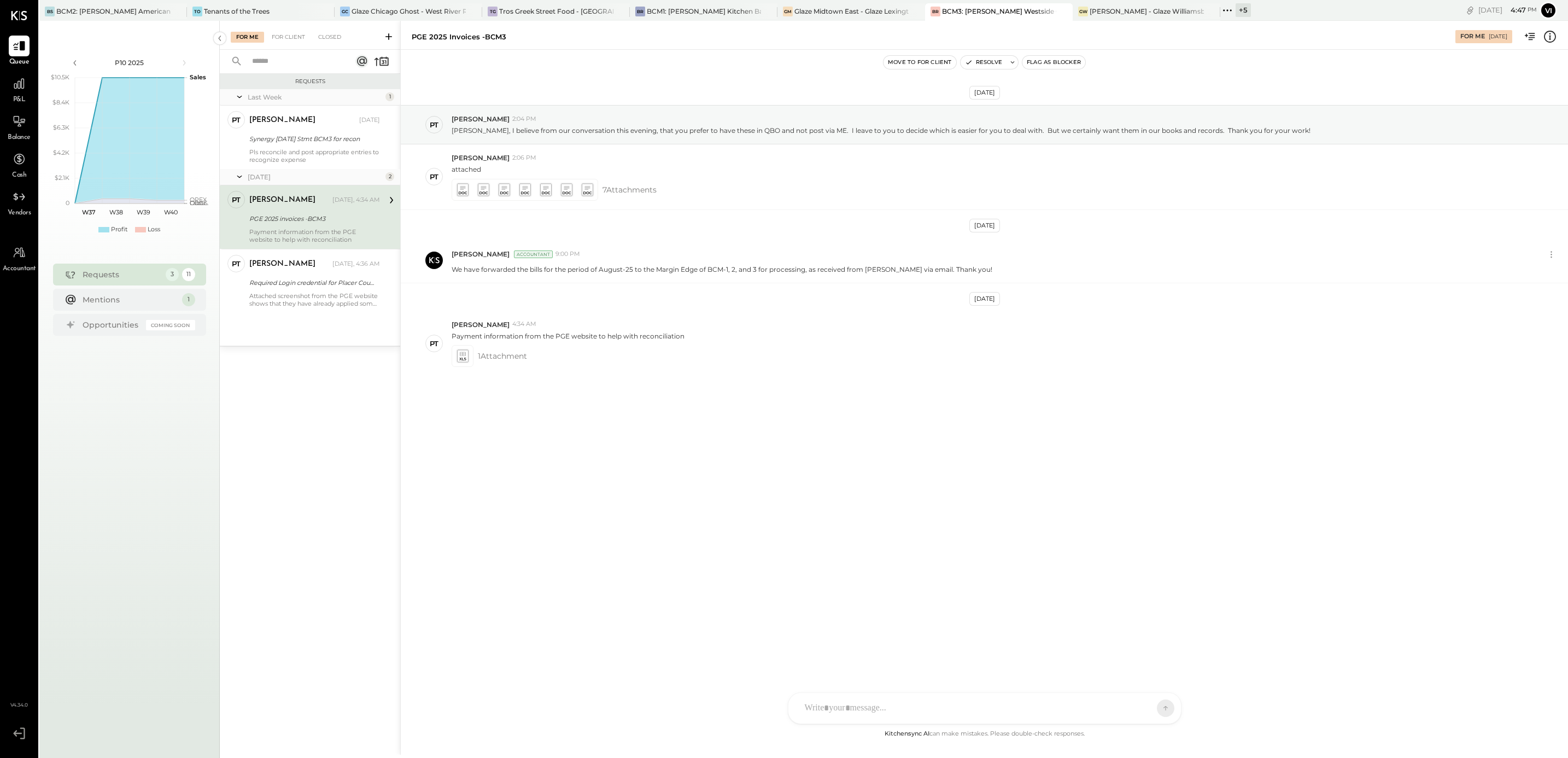
click at [351, 419] on div "Requests Last Week 1 PT [PERSON_NAME] Accountant [PERSON_NAME] [DATE] Synergy […" at bounding box center [310, 395] width 181 height 645
